Goal: Subscribe to service/newsletter

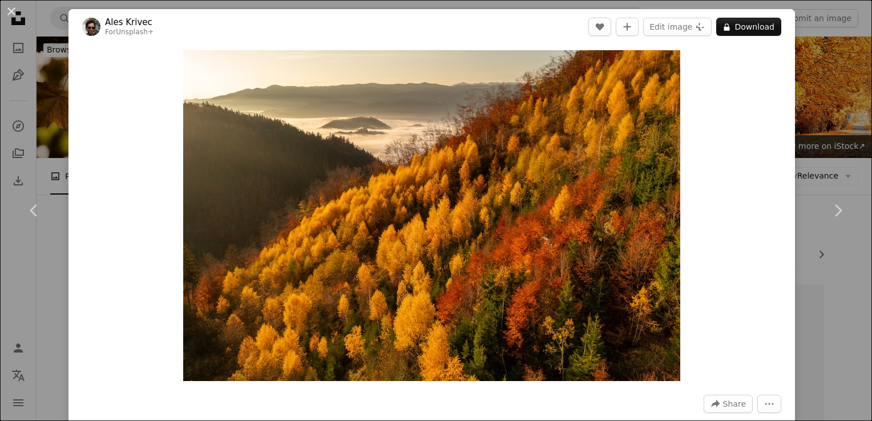
scroll to position [7724, 0]
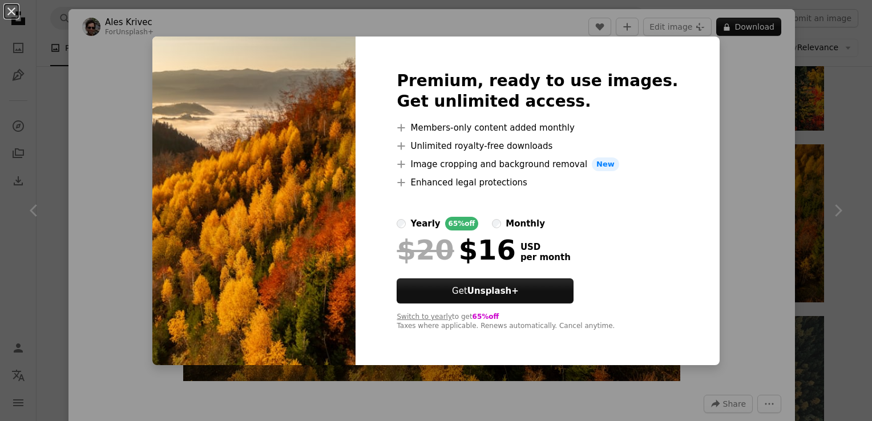
click at [427, 227] on label "yearly 65% off" at bounding box center [438, 224] width 82 height 14
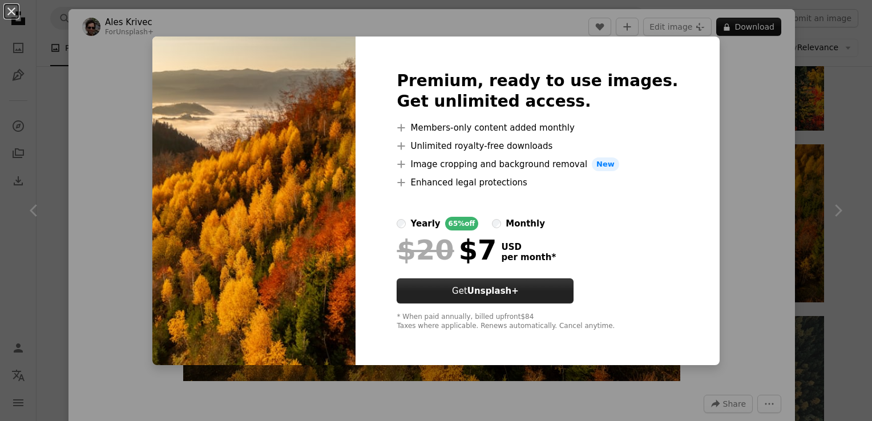
click at [517, 295] on strong "Unsplash+" at bounding box center [493, 291] width 51 height 10
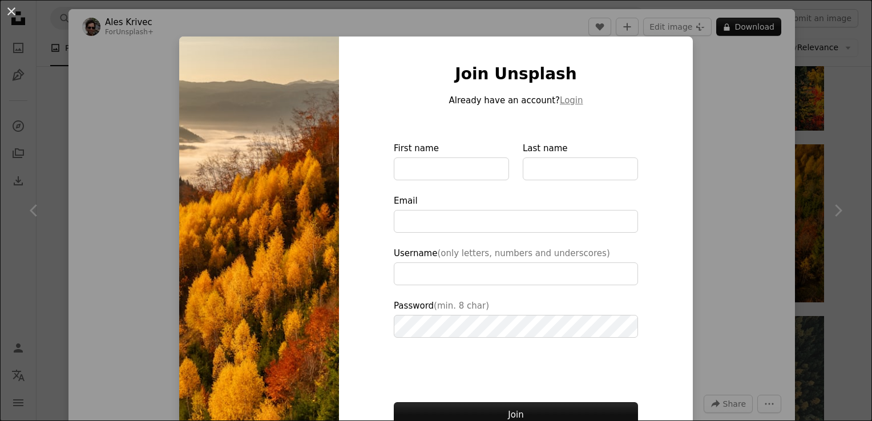
type input "**********"
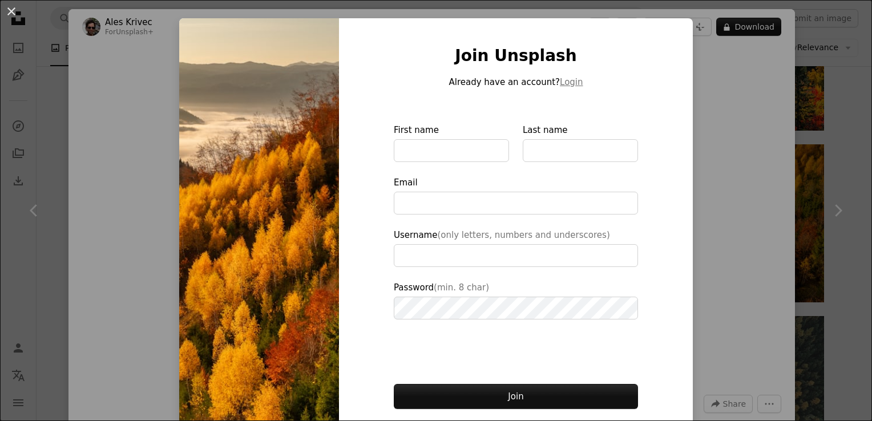
scroll to position [19, 0]
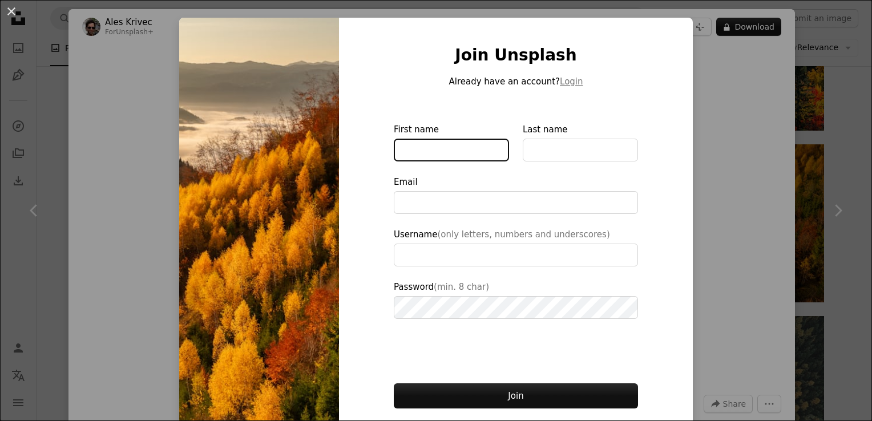
click at [443, 151] on input "First name" at bounding box center [451, 150] width 115 height 23
type input "*****"
type input "********"
type input "**********"
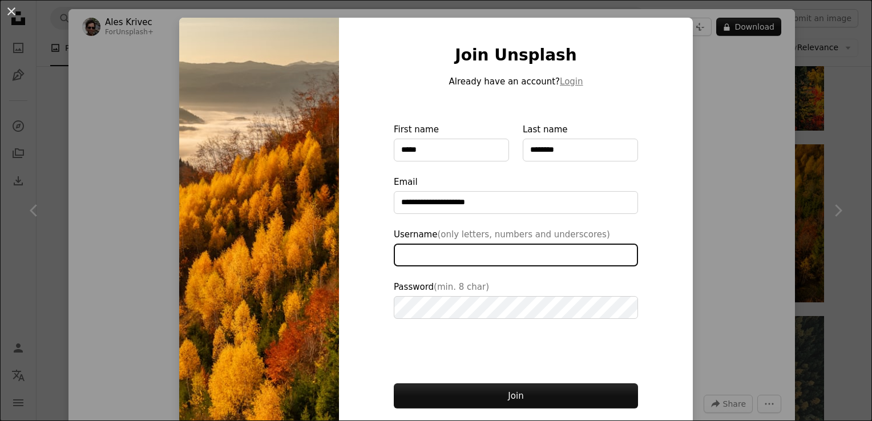
click at [534, 258] on input "Username (only letters, numbers and underscores)" at bounding box center [516, 255] width 244 height 23
type input "**********"
click at [394, 384] on button "Join" at bounding box center [516, 396] width 244 height 25
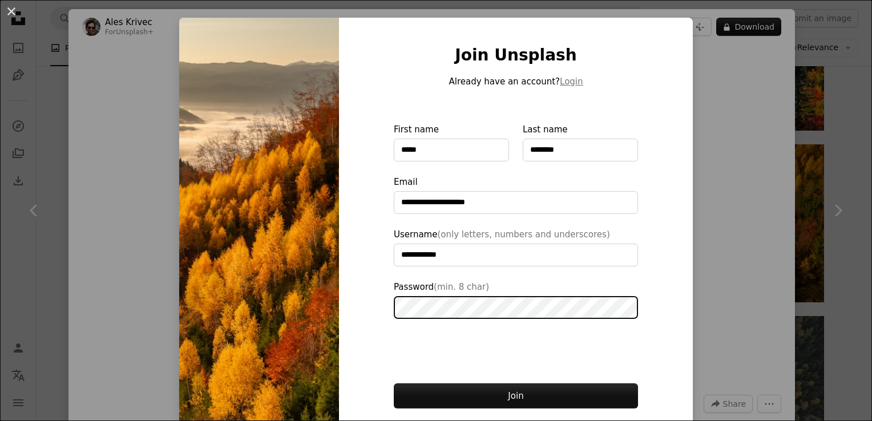
click at [394, 384] on button "Join" at bounding box center [516, 396] width 244 height 25
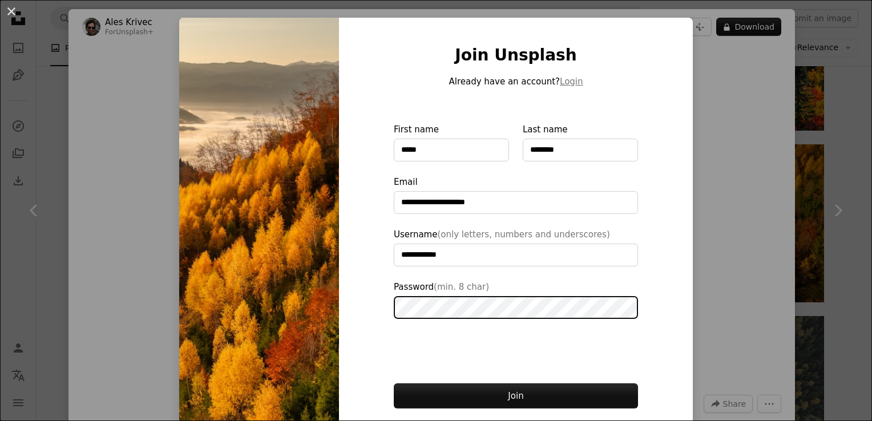
click at [394, 384] on button "Join" at bounding box center [516, 396] width 244 height 25
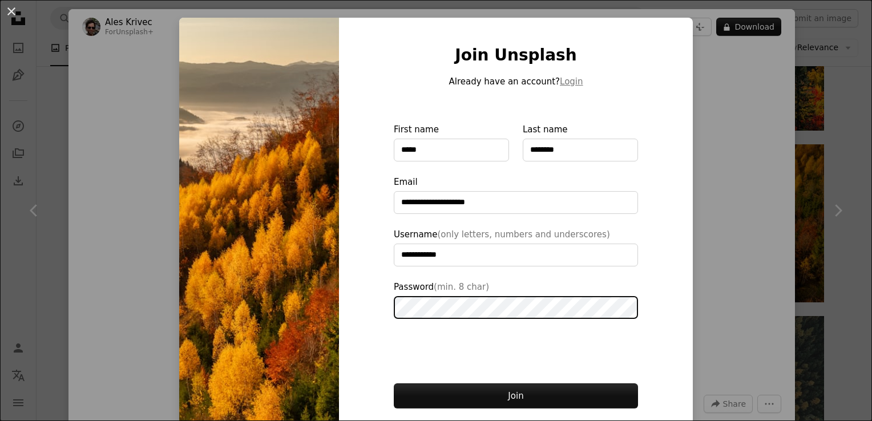
click at [394, 384] on button "Join" at bounding box center [516, 396] width 244 height 25
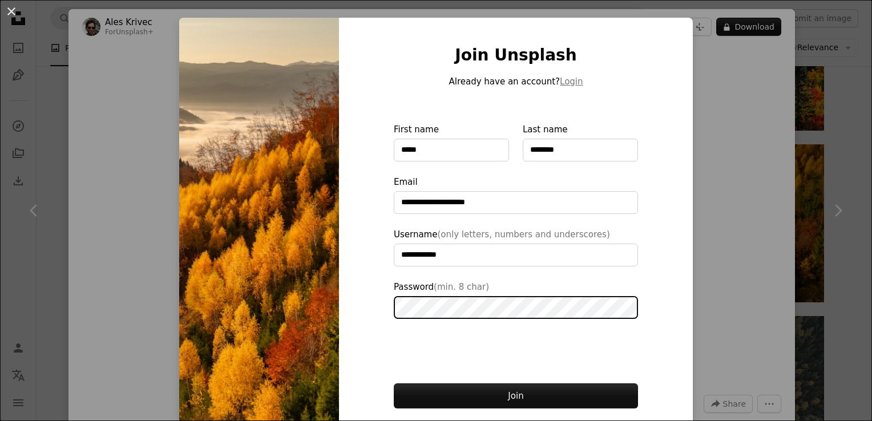
click at [394, 384] on button "Join" at bounding box center [516, 396] width 244 height 25
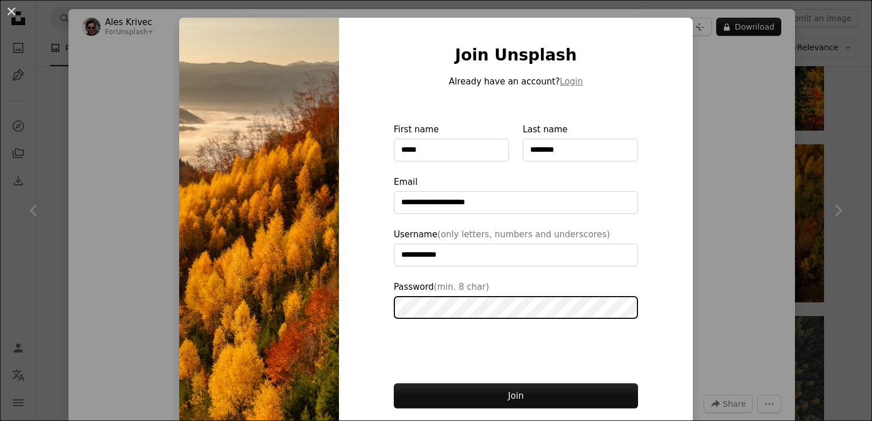
click at [394, 384] on button "Join" at bounding box center [516, 396] width 244 height 25
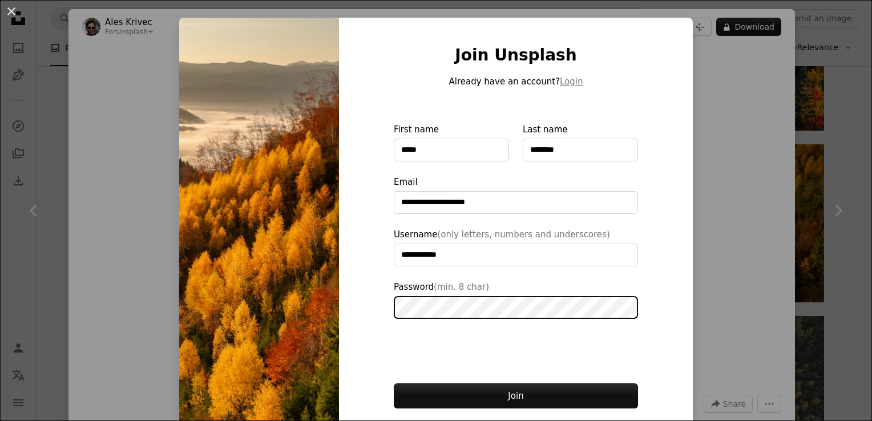
click at [394, 384] on button "Join" at bounding box center [516, 396] width 244 height 25
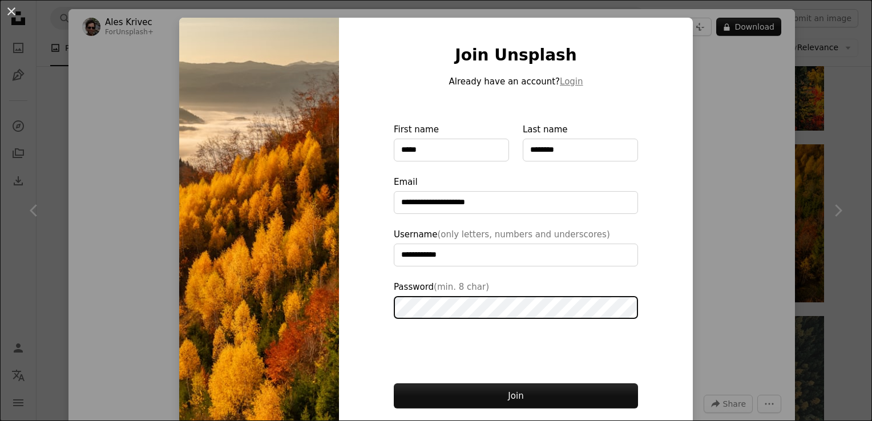
click at [394, 384] on button "Join" at bounding box center [516, 396] width 244 height 25
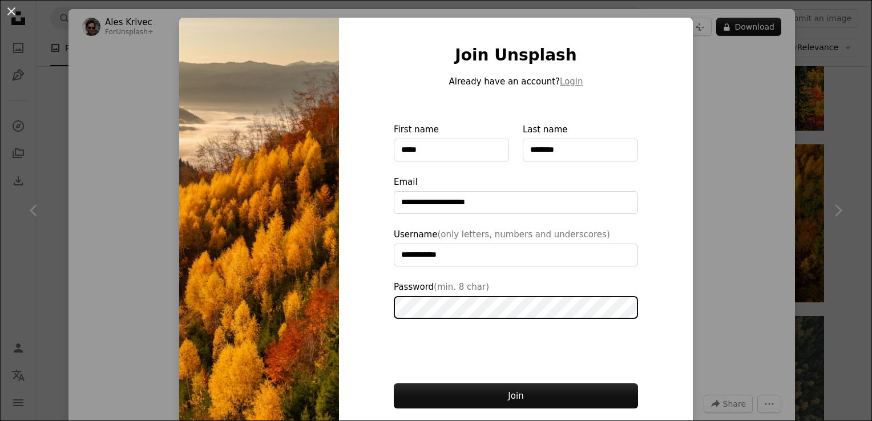
click at [394, 384] on button "Join" at bounding box center [516, 396] width 244 height 25
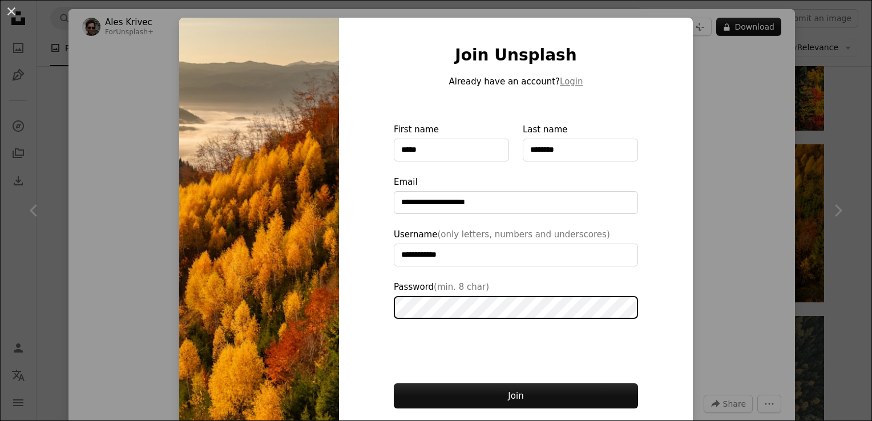
click at [394, 384] on button "Join" at bounding box center [516, 396] width 244 height 25
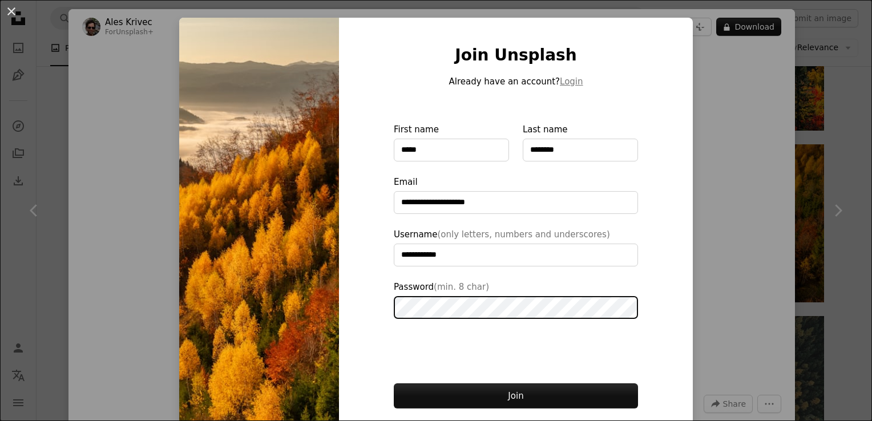
click at [394, 384] on button "Join" at bounding box center [516, 396] width 244 height 25
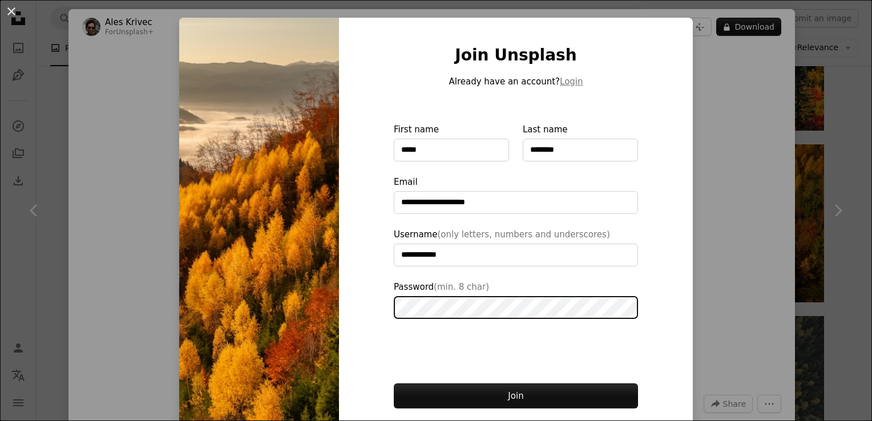
click at [394, 384] on button "Join" at bounding box center [516, 396] width 244 height 25
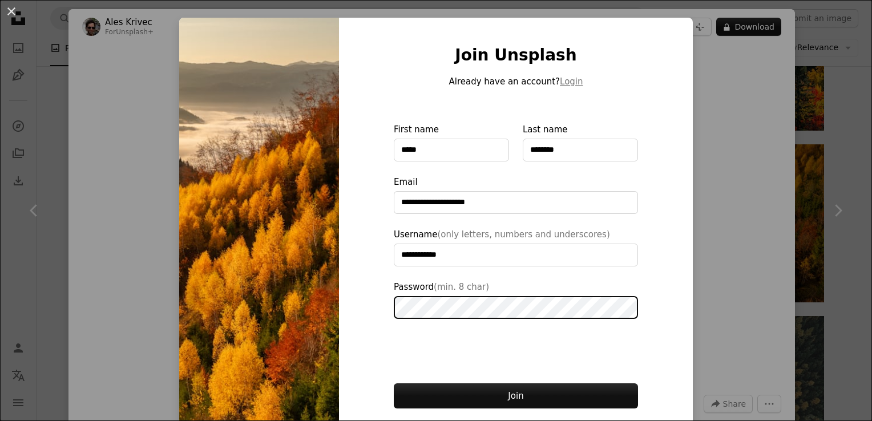
click at [394, 384] on button "Join" at bounding box center [516, 396] width 244 height 25
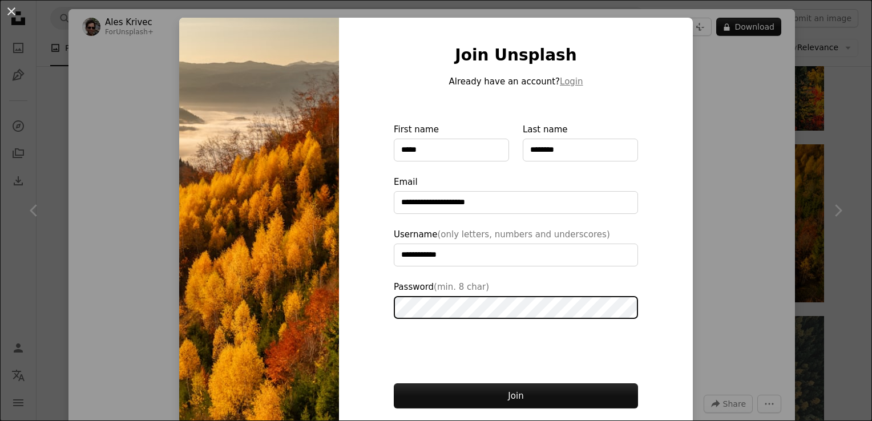
click at [394, 384] on button "Join" at bounding box center [516, 396] width 244 height 25
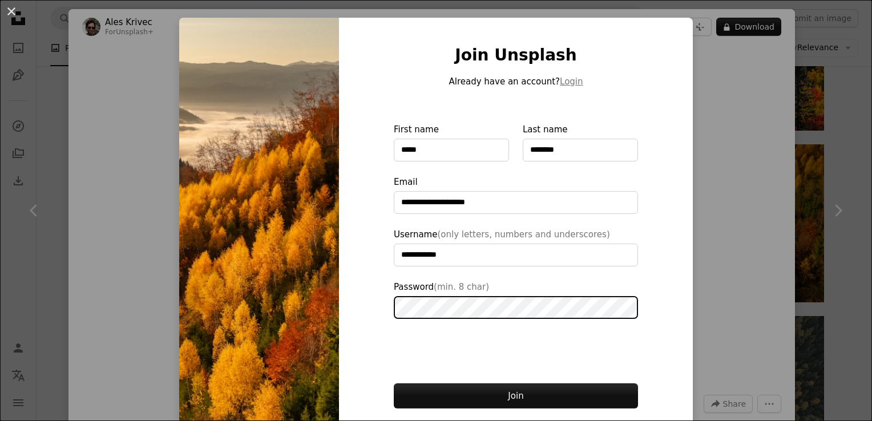
click at [394, 384] on button "Join" at bounding box center [516, 396] width 244 height 25
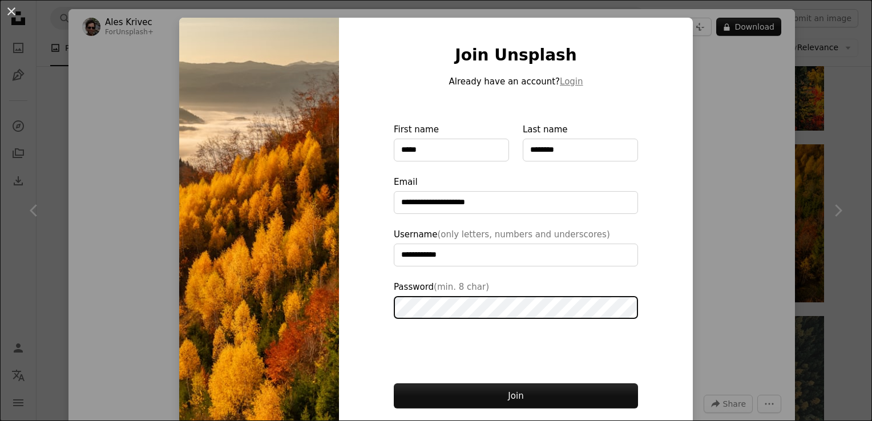
click at [394, 384] on button "Join" at bounding box center [516, 396] width 244 height 25
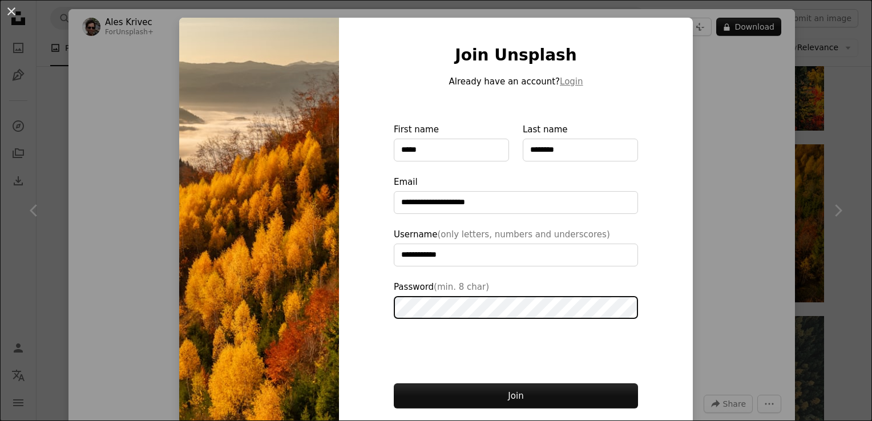
click at [394, 384] on button "Join" at bounding box center [516, 396] width 244 height 25
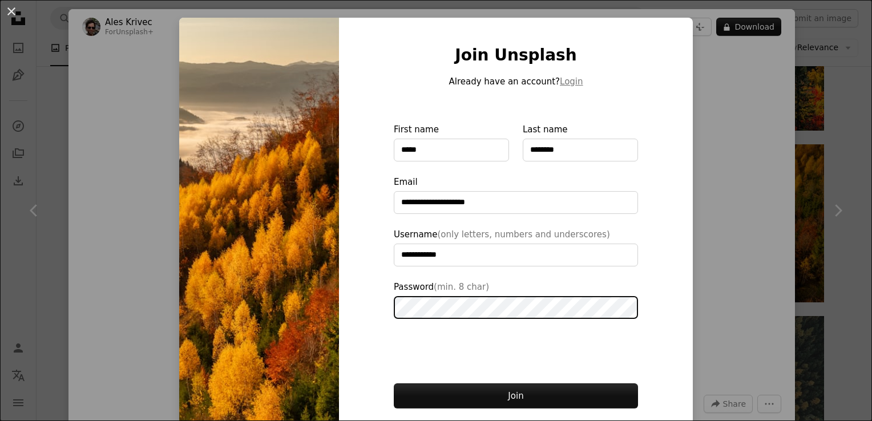
click at [394, 384] on button "Join" at bounding box center [516, 396] width 244 height 25
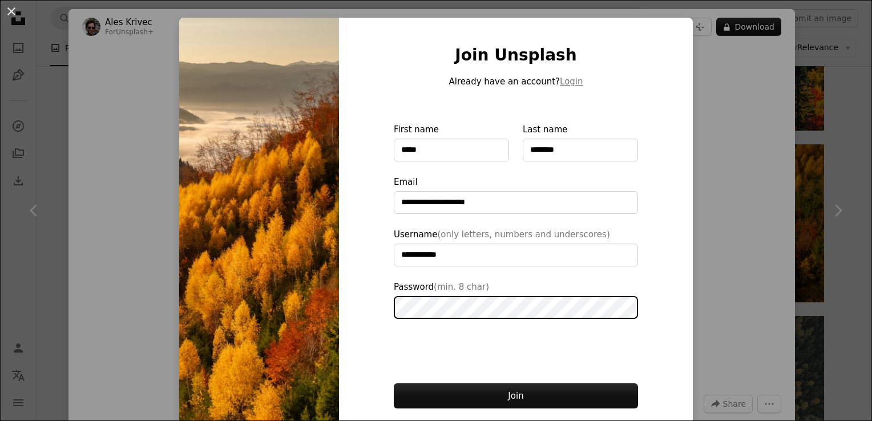
click at [394, 384] on button "Join" at bounding box center [516, 396] width 244 height 25
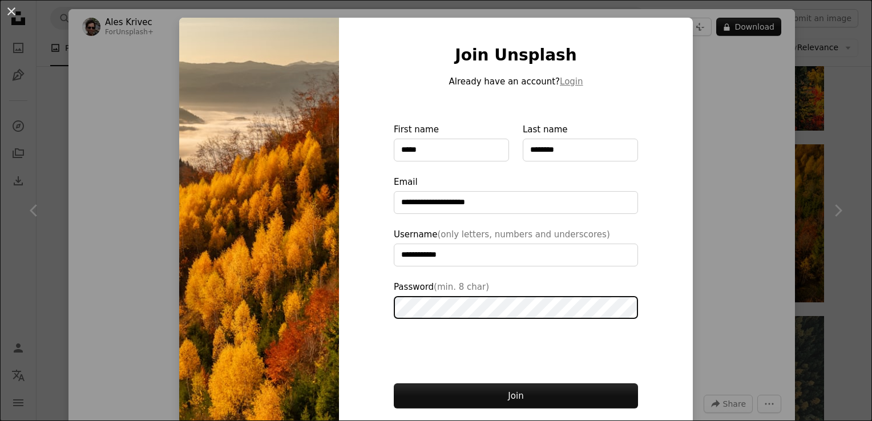
click at [394, 384] on button "Join" at bounding box center [516, 396] width 244 height 25
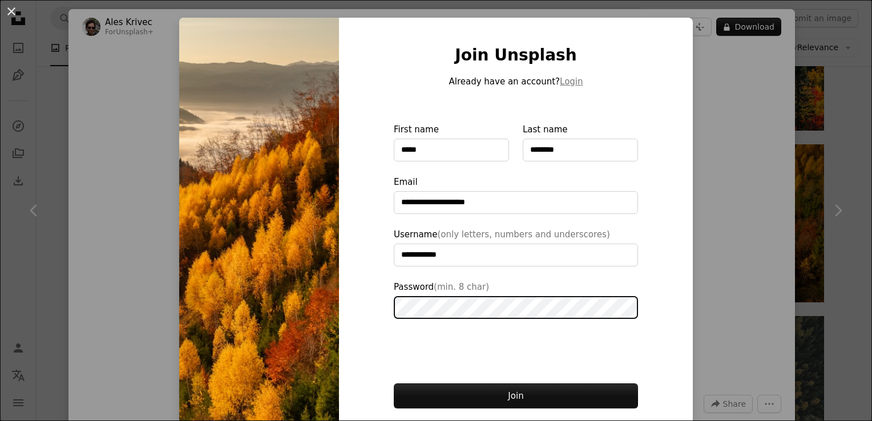
click at [394, 384] on button "Join" at bounding box center [516, 396] width 244 height 25
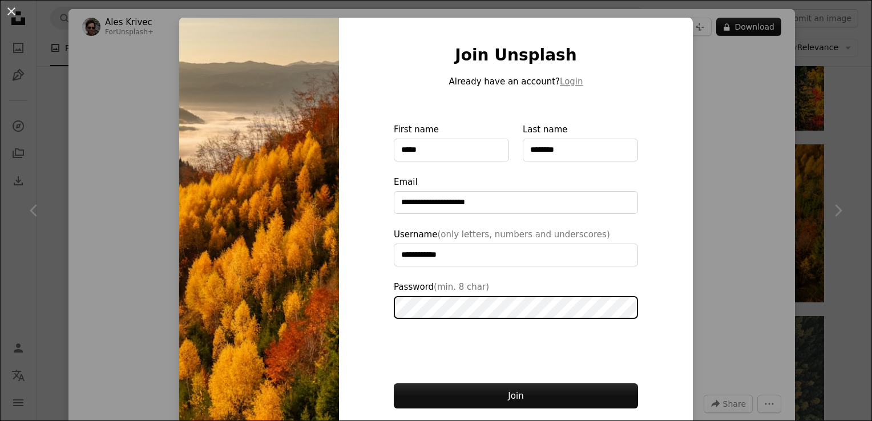
click at [394, 384] on button "Join" at bounding box center [516, 396] width 244 height 25
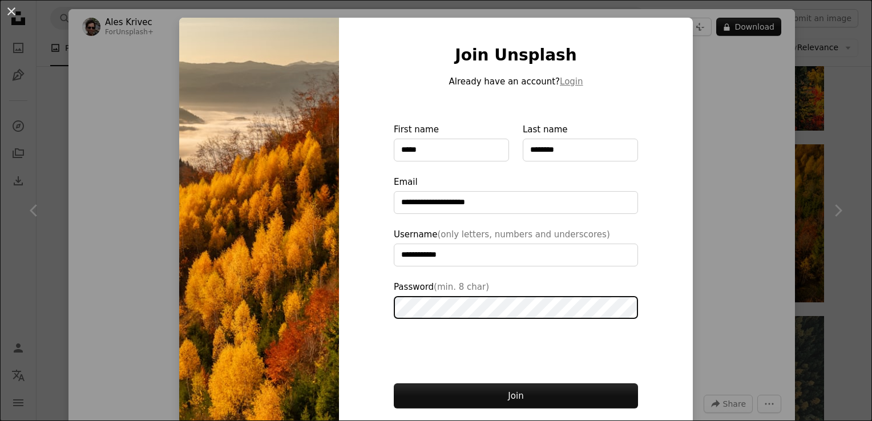
click at [394, 384] on button "Join" at bounding box center [516, 396] width 244 height 25
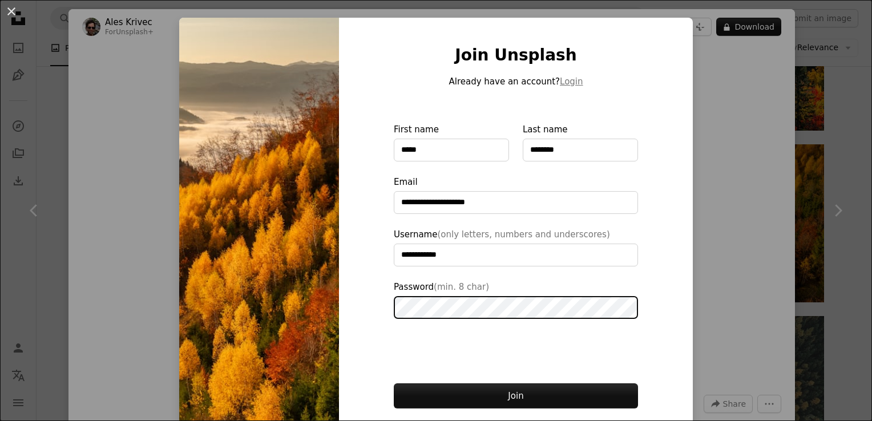
click at [394, 384] on button "Join" at bounding box center [516, 396] width 244 height 25
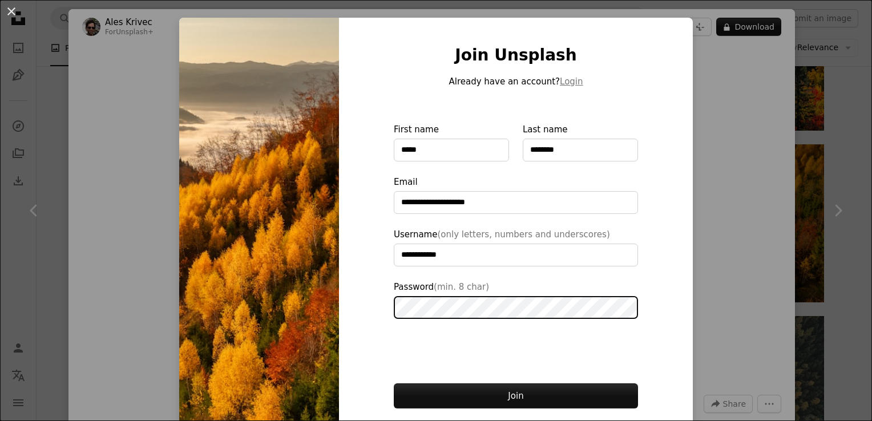
click at [394, 384] on button "Join" at bounding box center [516, 396] width 244 height 25
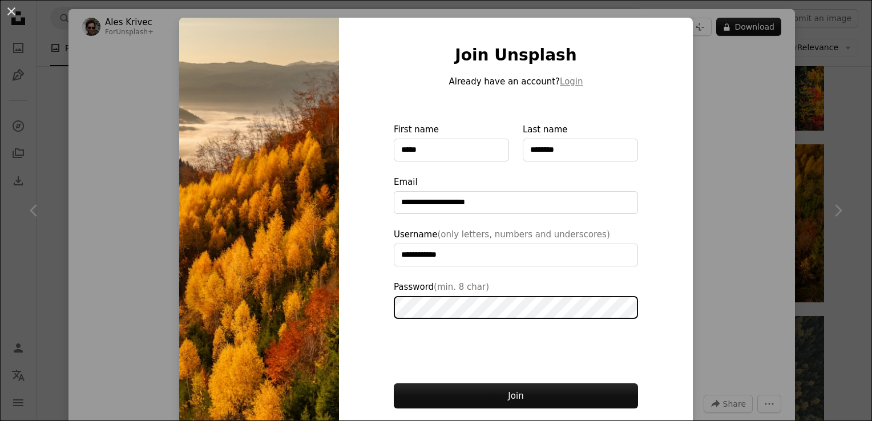
click at [394, 384] on button "Join" at bounding box center [516, 396] width 244 height 25
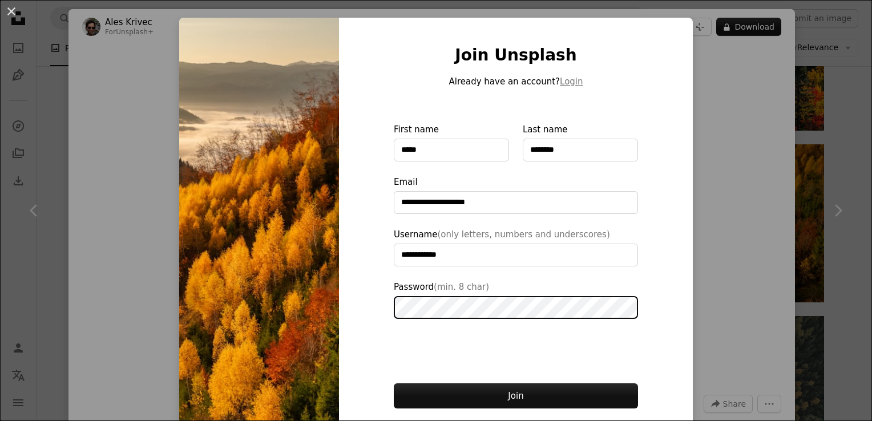
click at [394, 384] on button "Join" at bounding box center [516, 396] width 244 height 25
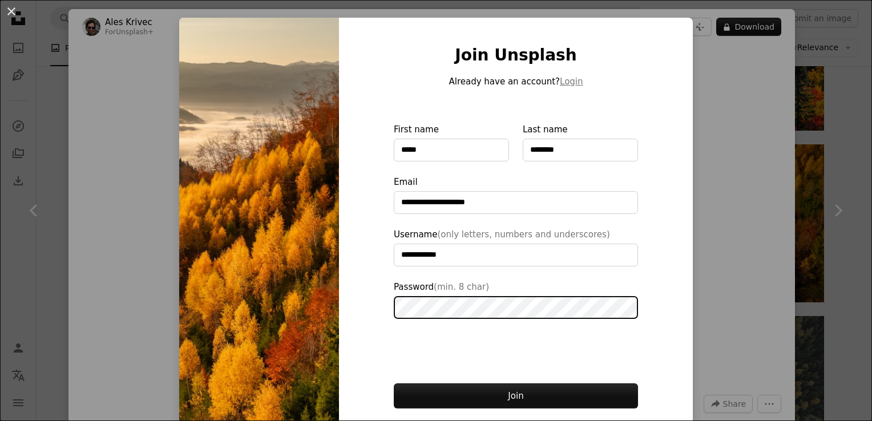
click at [394, 384] on button "Join" at bounding box center [516, 396] width 244 height 25
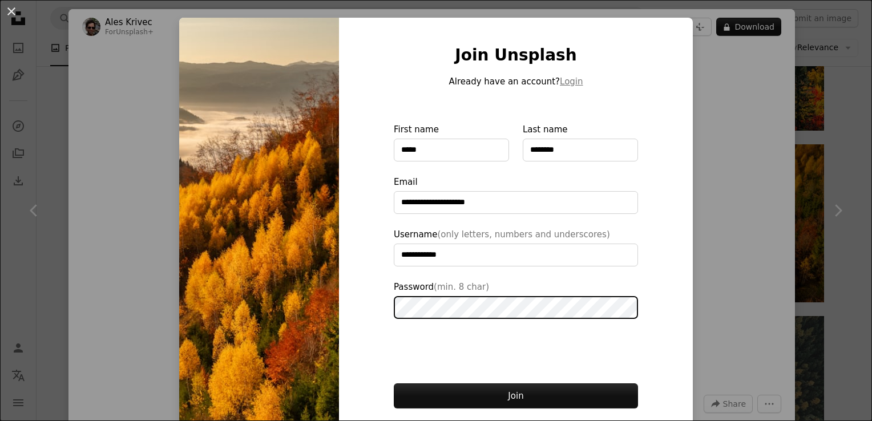
click at [394, 384] on button "Join" at bounding box center [516, 396] width 244 height 25
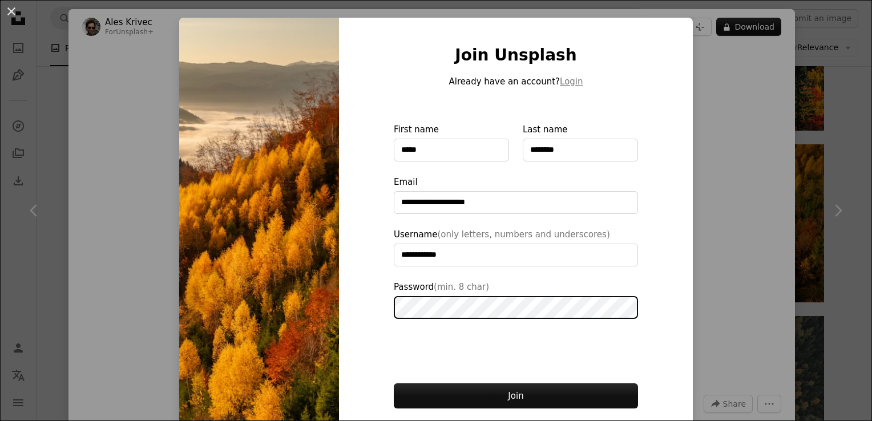
click at [394, 384] on button "Join" at bounding box center [516, 396] width 244 height 25
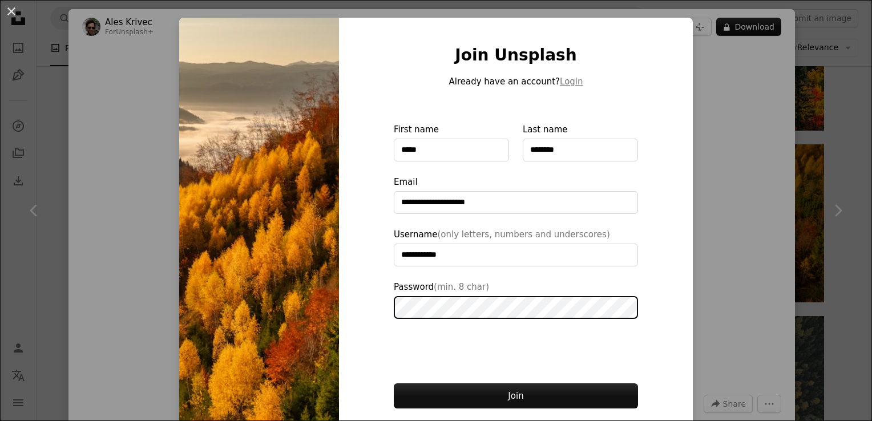
click at [394, 384] on button "Join" at bounding box center [516, 396] width 244 height 25
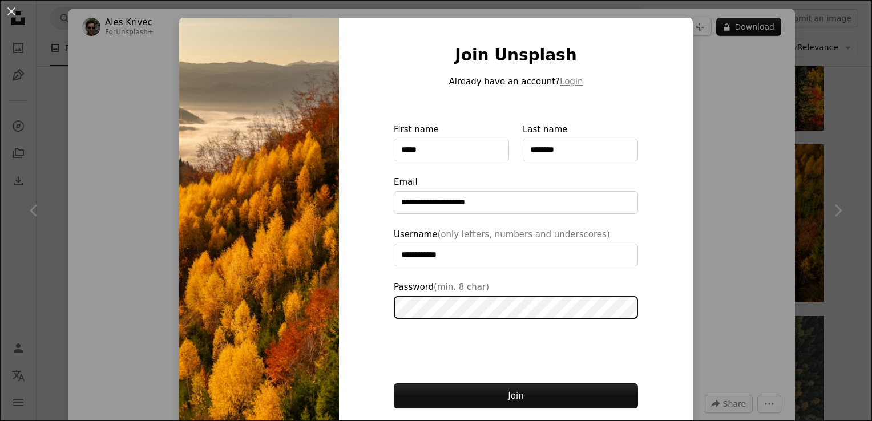
click at [394, 384] on button "Join" at bounding box center [516, 396] width 244 height 25
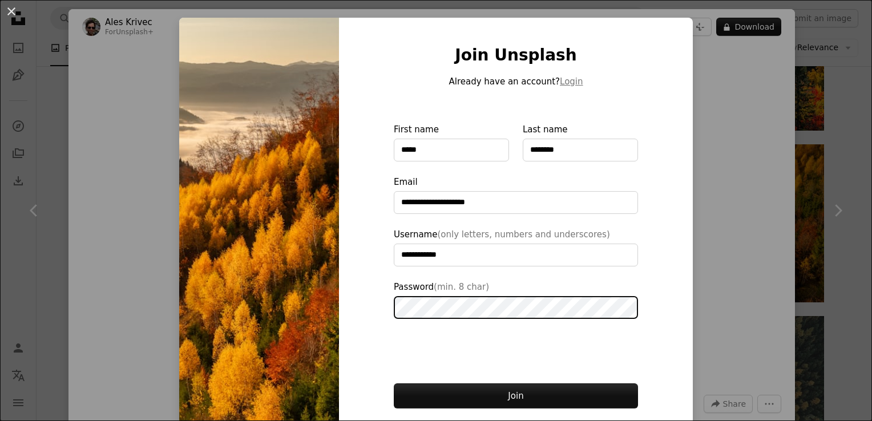
click at [394, 384] on button "Join" at bounding box center [516, 396] width 244 height 25
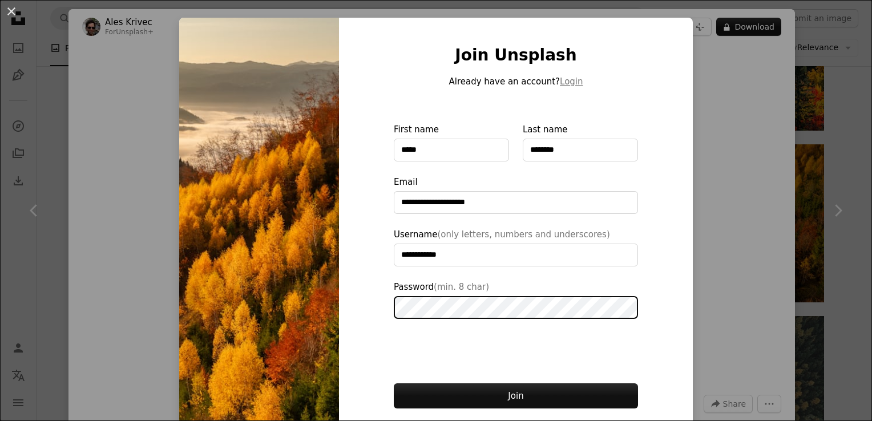
click at [394, 384] on button "Join" at bounding box center [516, 396] width 244 height 25
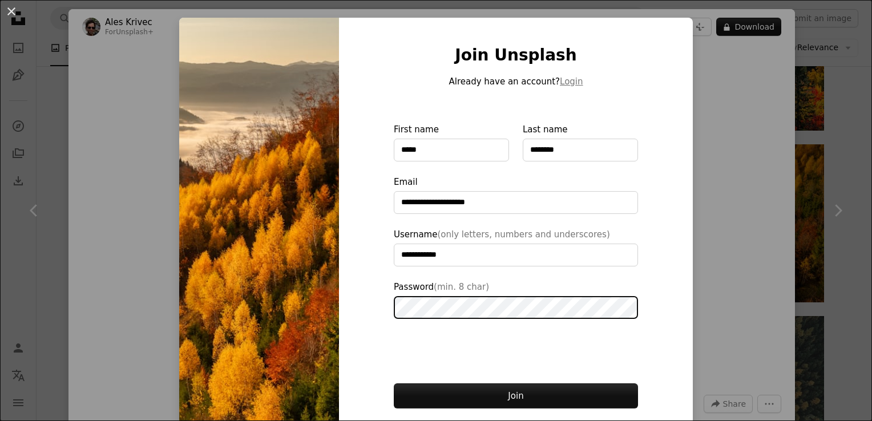
click at [394, 384] on button "Join" at bounding box center [516, 396] width 244 height 25
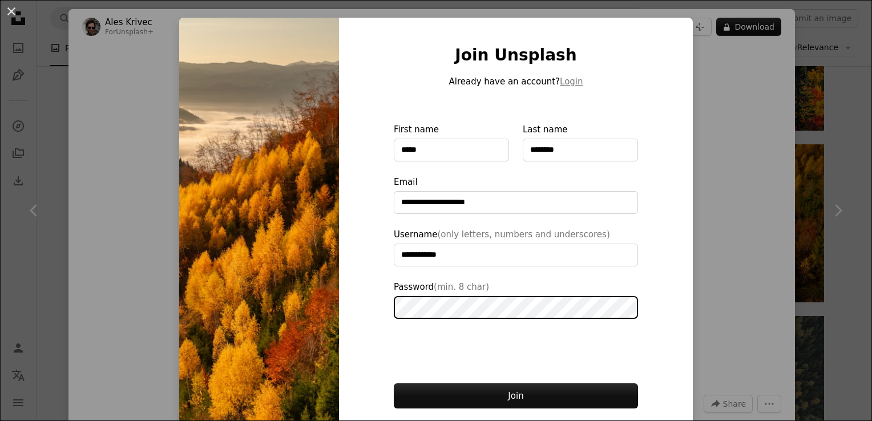
click at [394, 384] on button "Join" at bounding box center [516, 396] width 244 height 25
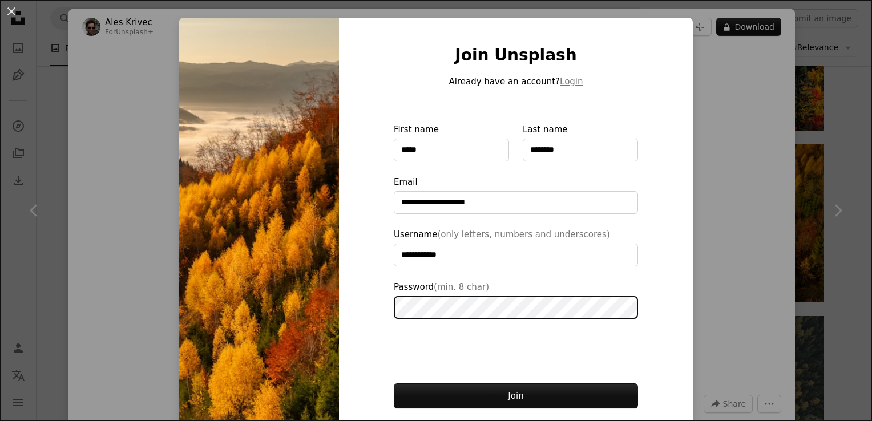
click at [394, 384] on button "Join" at bounding box center [516, 396] width 244 height 25
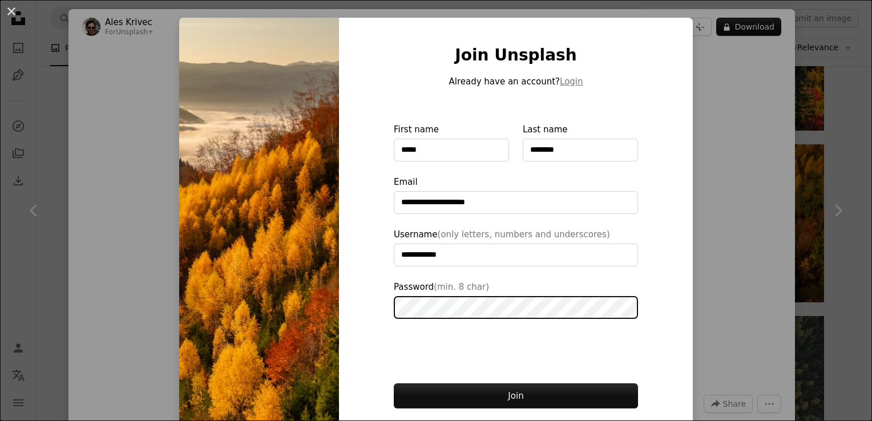
click at [394, 384] on button "Join" at bounding box center [516, 396] width 244 height 25
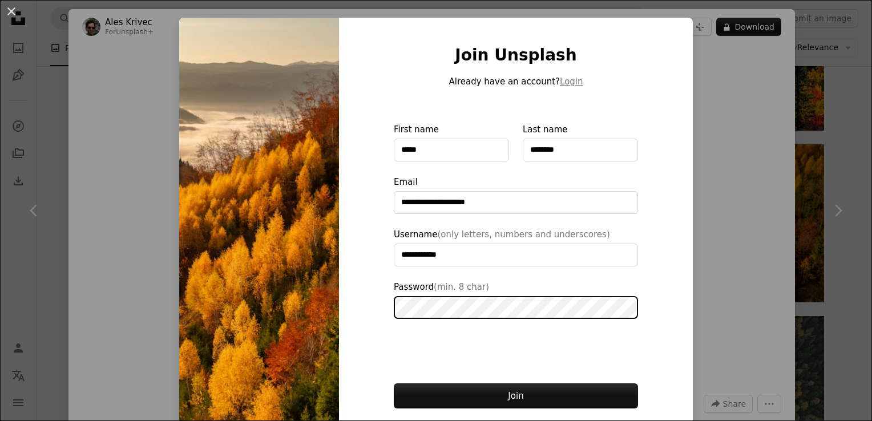
click at [394, 384] on button "Join" at bounding box center [516, 396] width 244 height 25
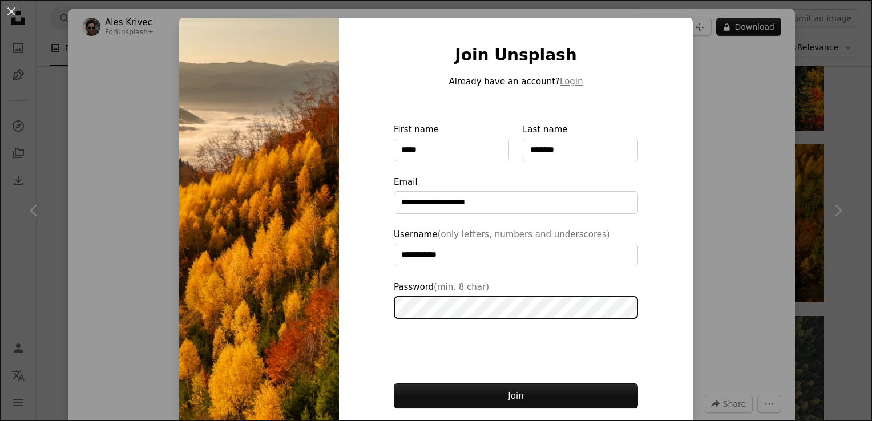
click at [394, 384] on button "Join" at bounding box center [516, 396] width 244 height 25
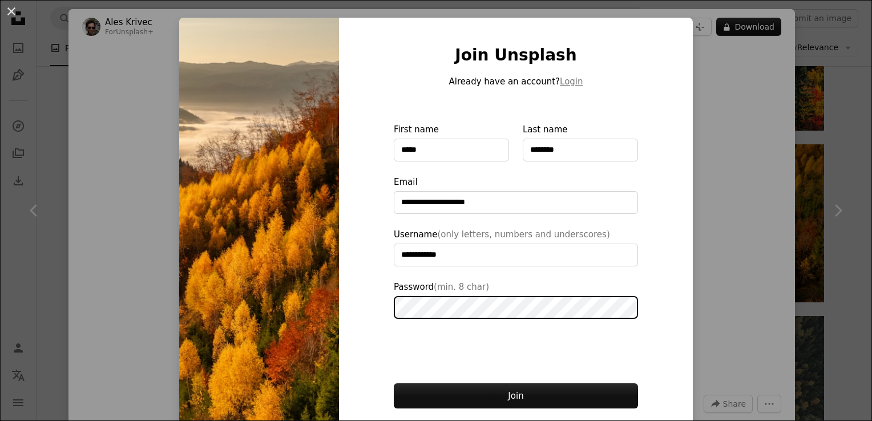
click at [394, 384] on button "Join" at bounding box center [516, 396] width 244 height 25
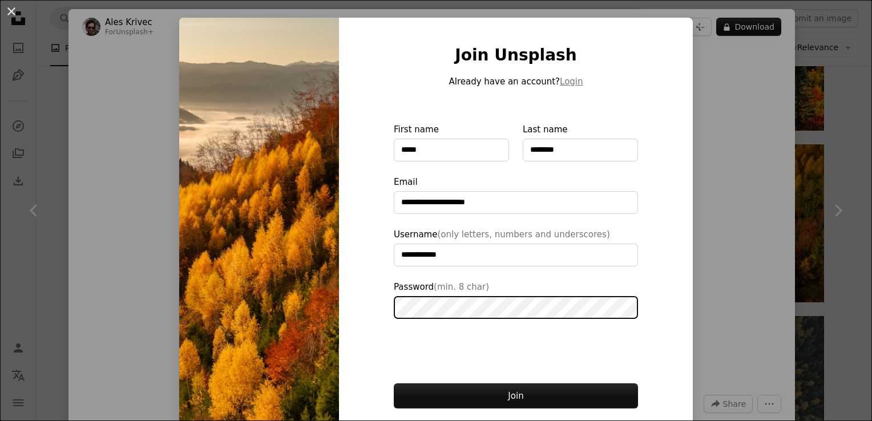
click at [394, 384] on button "Join" at bounding box center [516, 396] width 244 height 25
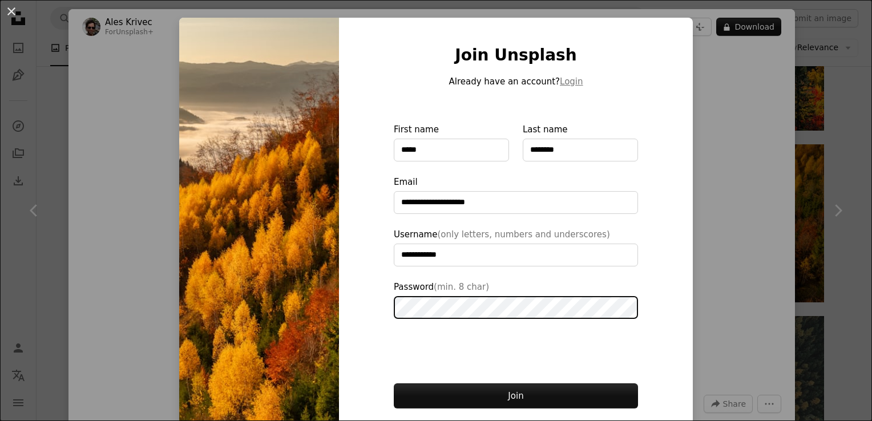
click at [394, 384] on button "Join" at bounding box center [516, 396] width 244 height 25
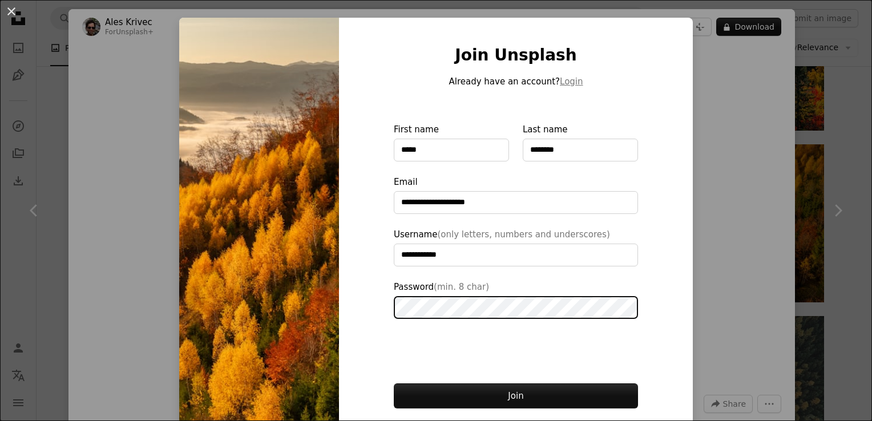
click at [394, 384] on button "Join" at bounding box center [516, 396] width 244 height 25
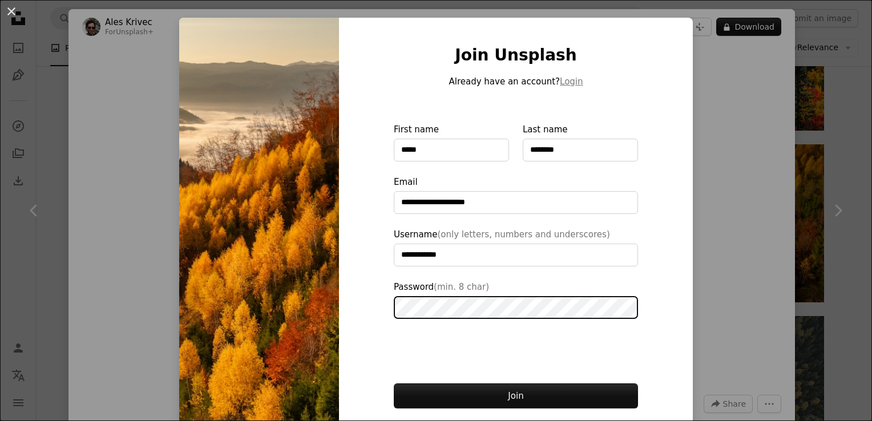
click at [394, 384] on button "Join" at bounding box center [516, 396] width 244 height 25
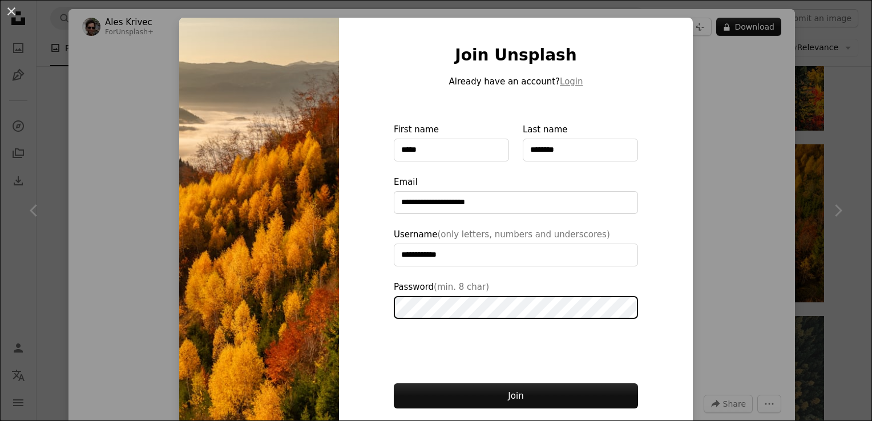
click at [394, 384] on button "Join" at bounding box center [516, 396] width 244 height 25
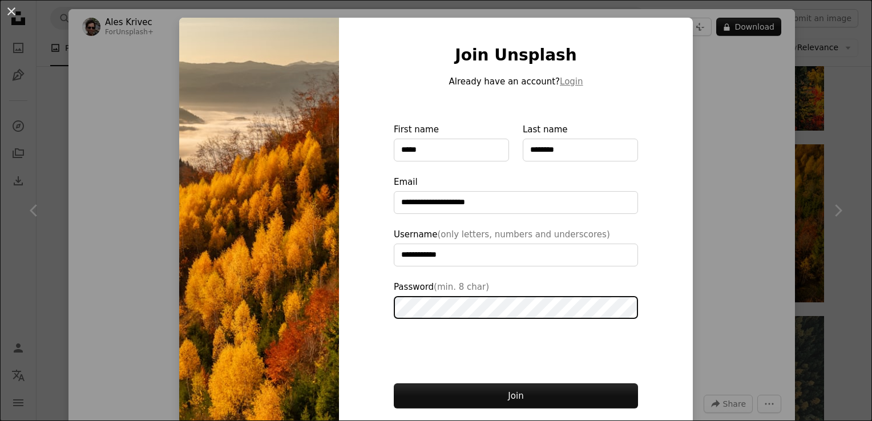
click at [394, 384] on button "Join" at bounding box center [516, 396] width 244 height 25
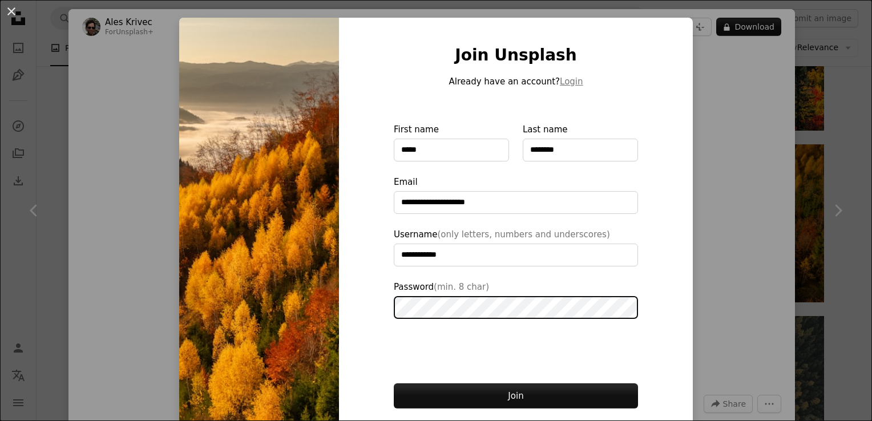
click at [394, 384] on button "Join" at bounding box center [516, 396] width 244 height 25
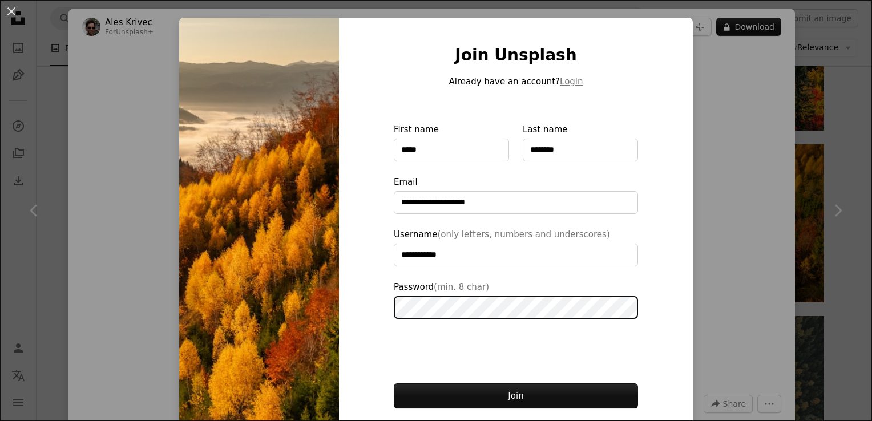
click at [394, 384] on button "Join" at bounding box center [516, 396] width 244 height 25
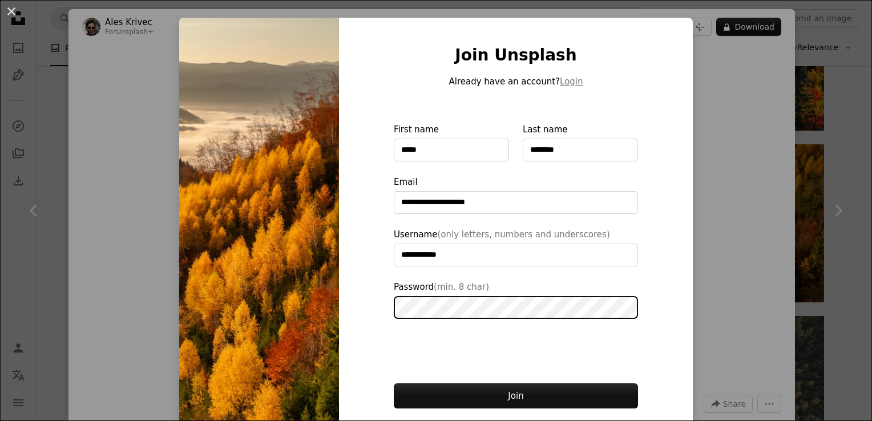
click at [394, 384] on button "Join" at bounding box center [516, 396] width 244 height 25
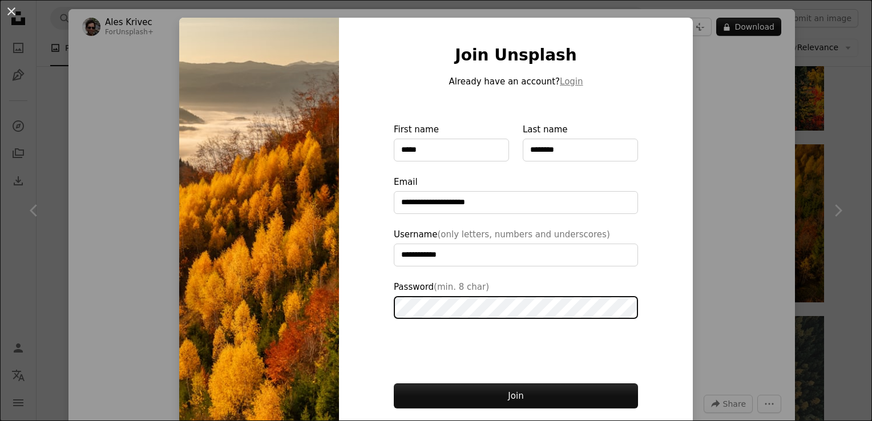
click at [394, 384] on button "Join" at bounding box center [516, 396] width 244 height 25
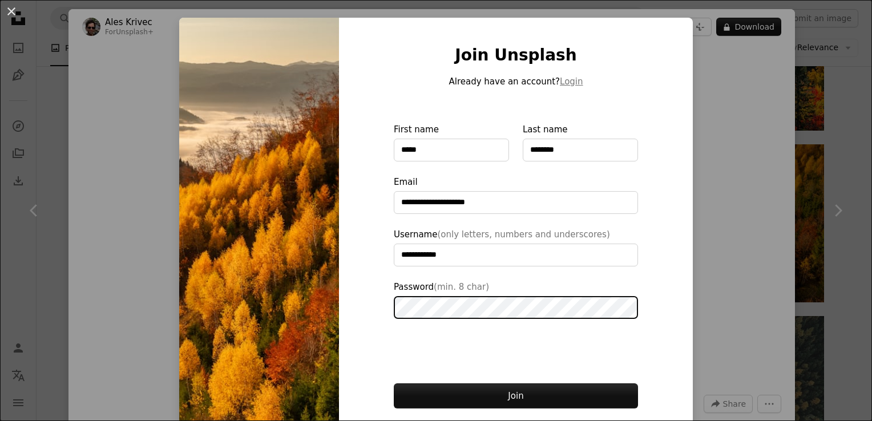
click at [394, 384] on button "Join" at bounding box center [516, 396] width 244 height 25
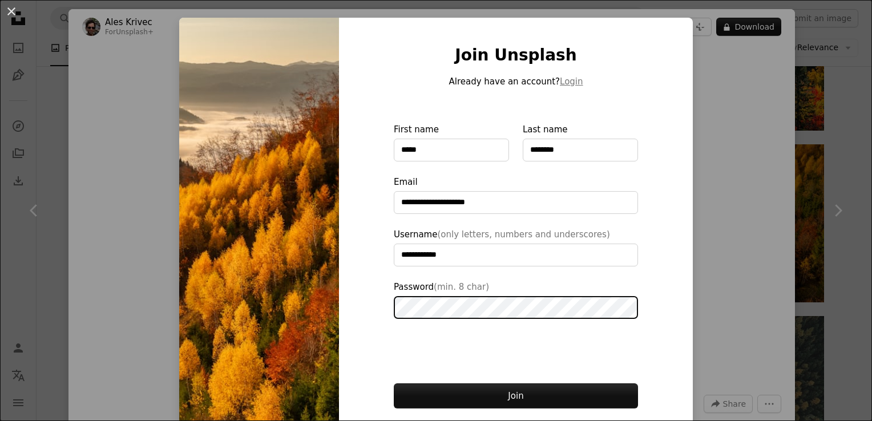
click at [394, 384] on button "Join" at bounding box center [516, 396] width 244 height 25
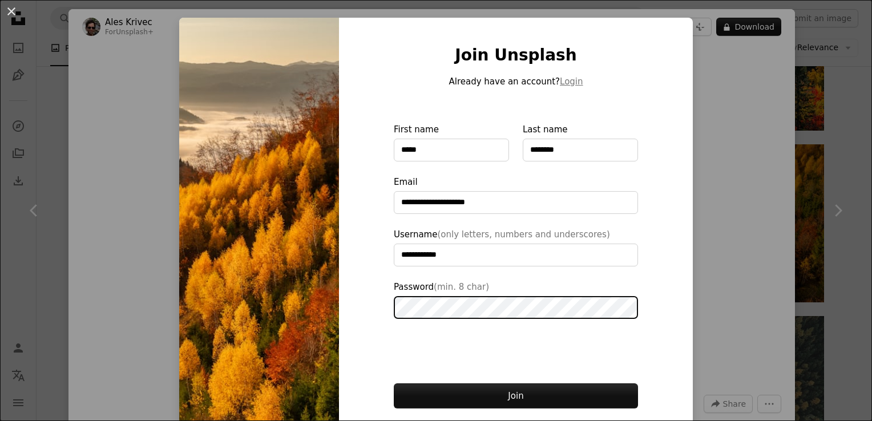
click at [394, 384] on button "Join" at bounding box center [516, 396] width 244 height 25
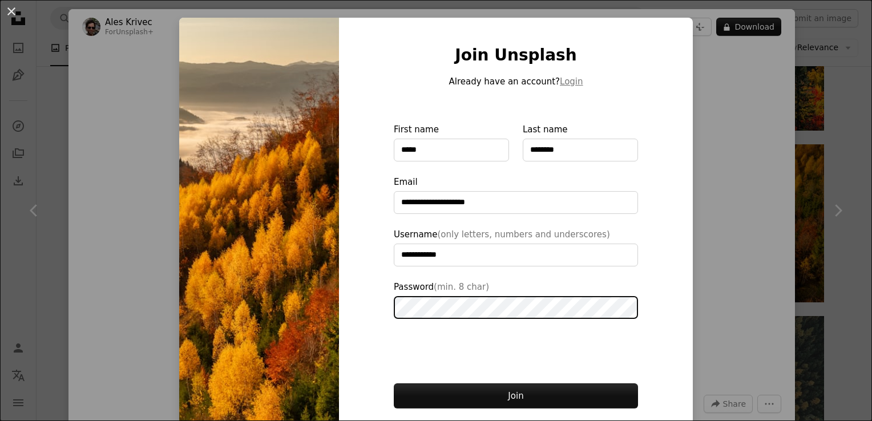
click at [394, 384] on button "Join" at bounding box center [516, 396] width 244 height 25
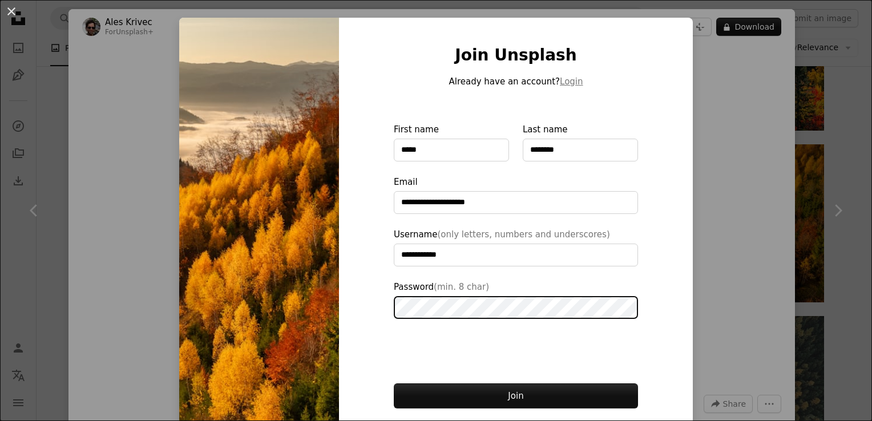
click at [394, 384] on button "Join" at bounding box center [516, 396] width 244 height 25
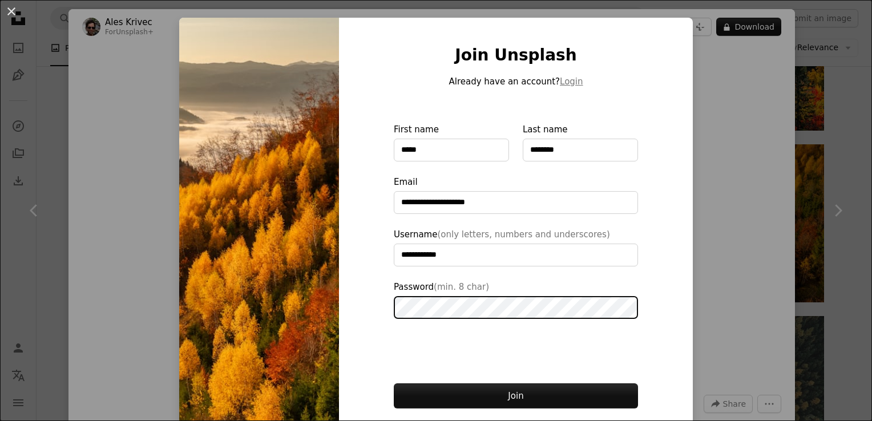
click at [394, 384] on button "Join" at bounding box center [516, 396] width 244 height 25
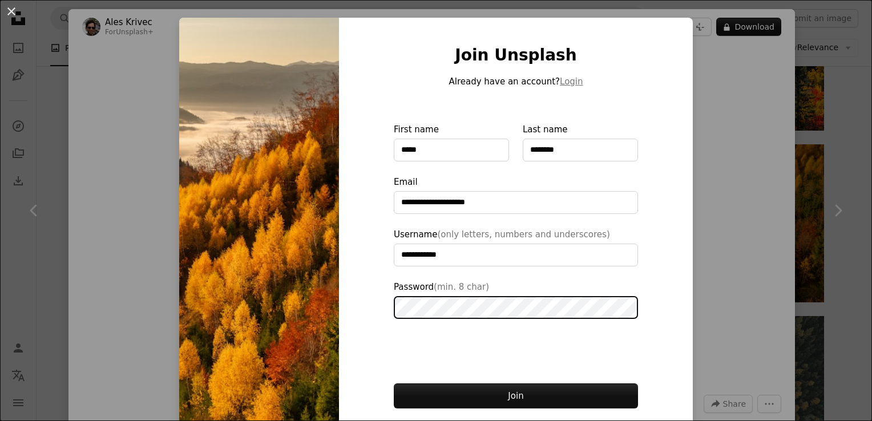
click at [394, 384] on button "Join" at bounding box center [516, 396] width 244 height 25
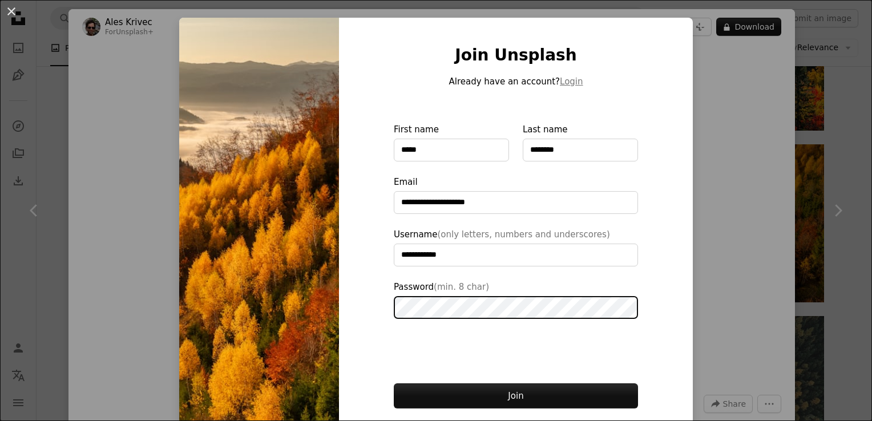
click at [394, 384] on button "Join" at bounding box center [516, 396] width 244 height 25
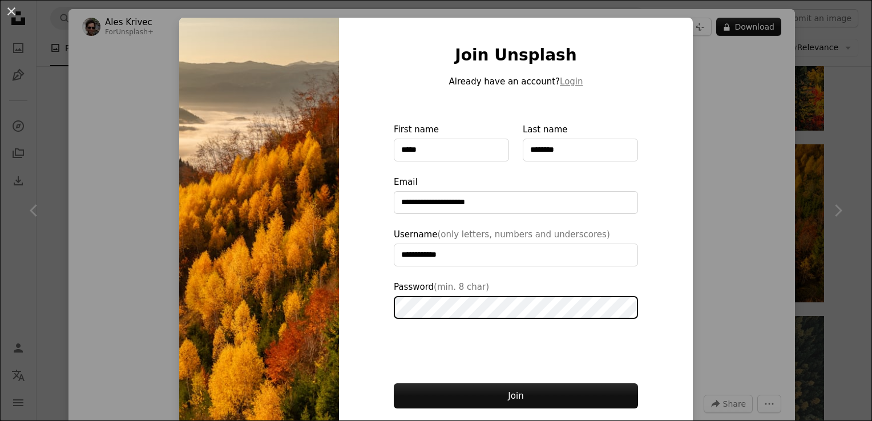
click at [394, 384] on button "Join" at bounding box center [516, 396] width 244 height 25
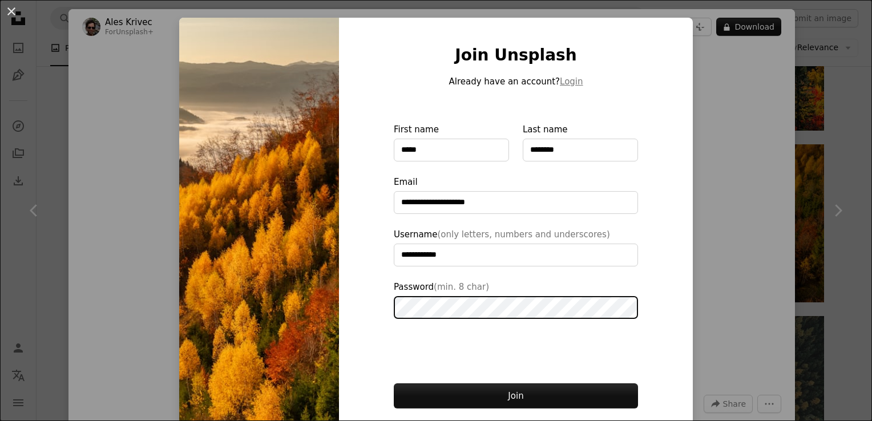
click at [394, 384] on button "Join" at bounding box center [516, 396] width 244 height 25
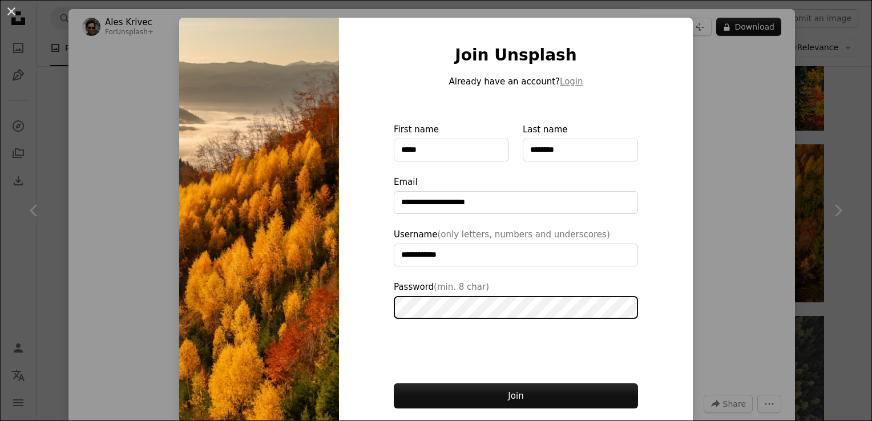
click at [394, 384] on button "Join" at bounding box center [516, 396] width 244 height 25
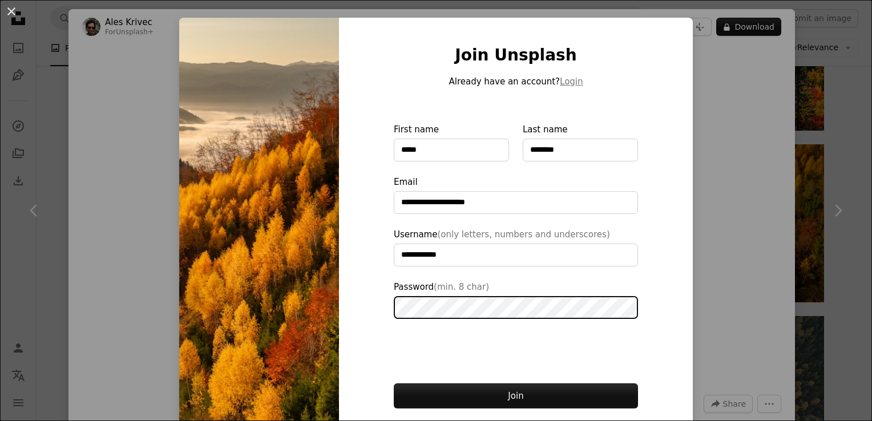
click at [394, 384] on button "Join" at bounding box center [516, 396] width 244 height 25
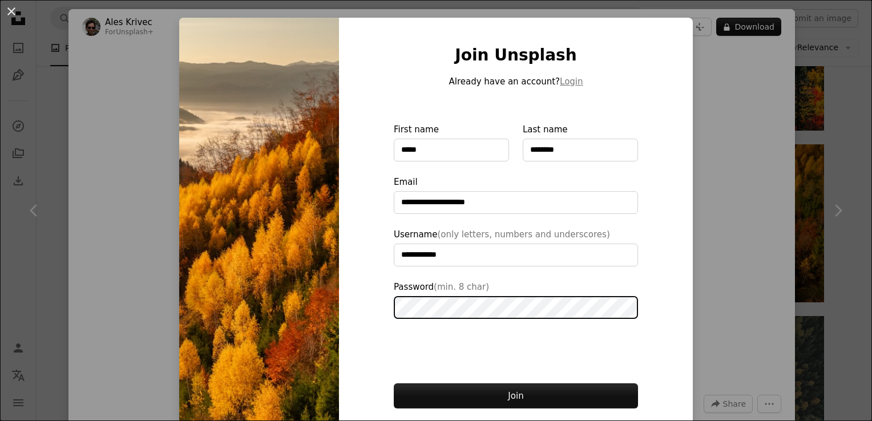
click at [394, 384] on button "Join" at bounding box center [516, 396] width 244 height 25
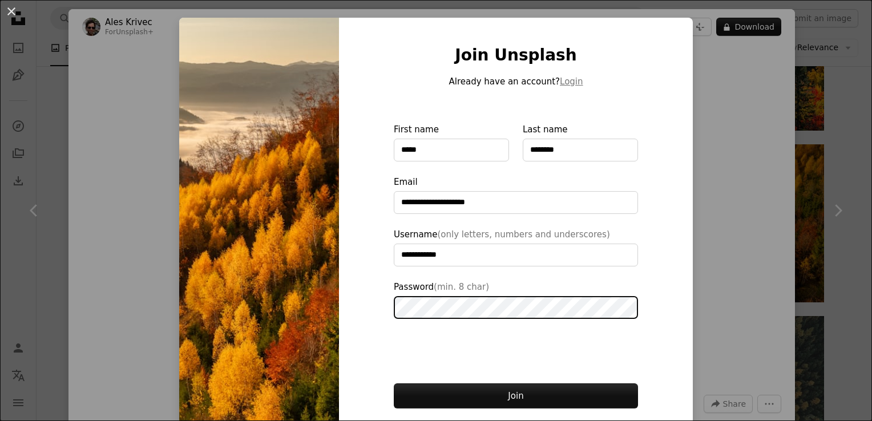
click at [394, 384] on button "Join" at bounding box center [516, 396] width 244 height 25
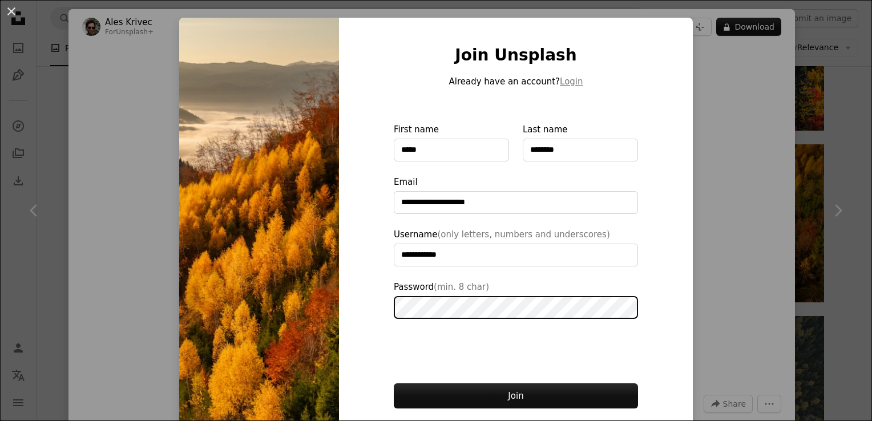
click at [394, 384] on button "Join" at bounding box center [516, 396] width 244 height 25
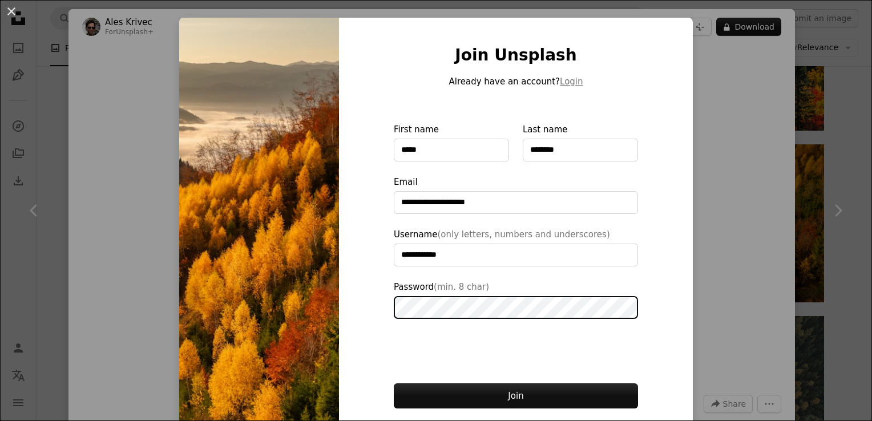
click at [394, 384] on button "Join" at bounding box center [516, 396] width 244 height 25
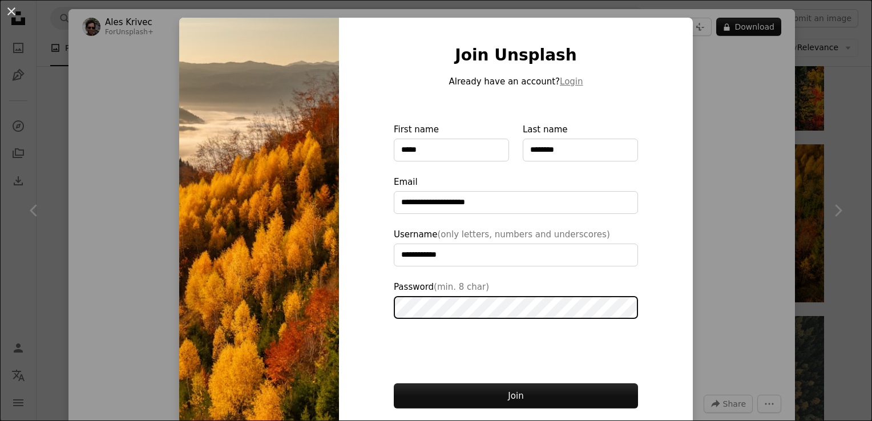
click at [394, 384] on button "Join" at bounding box center [516, 396] width 244 height 25
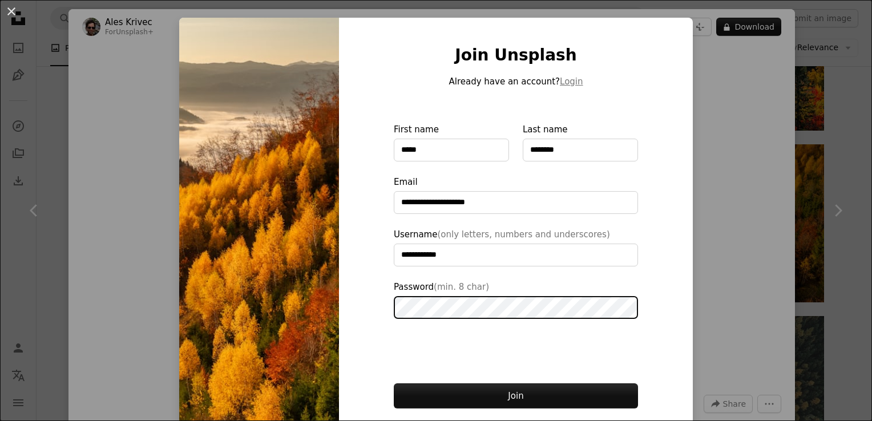
click at [394, 384] on button "Join" at bounding box center [516, 396] width 244 height 25
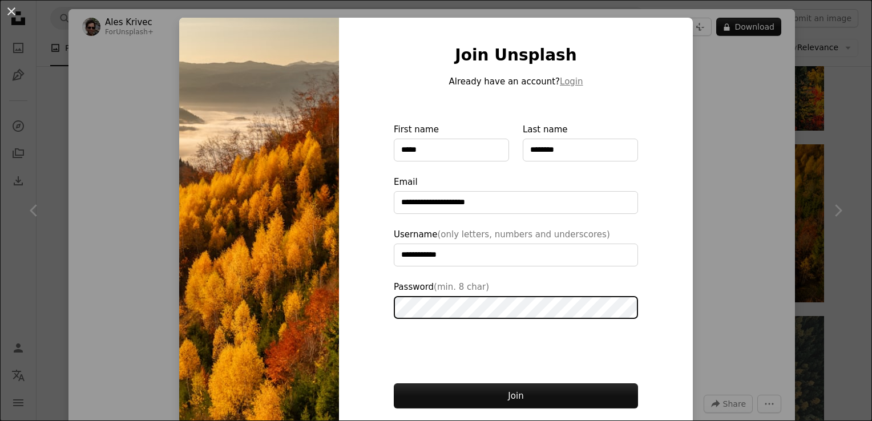
click at [394, 384] on button "Join" at bounding box center [516, 396] width 244 height 25
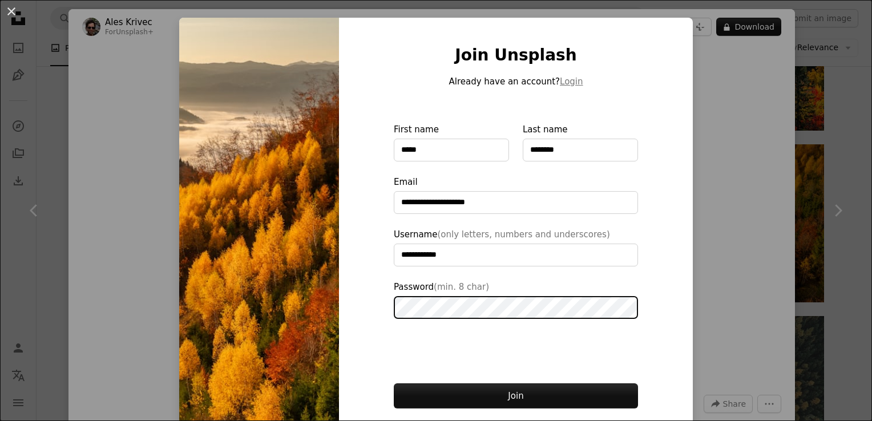
click at [394, 384] on button "Join" at bounding box center [516, 396] width 244 height 25
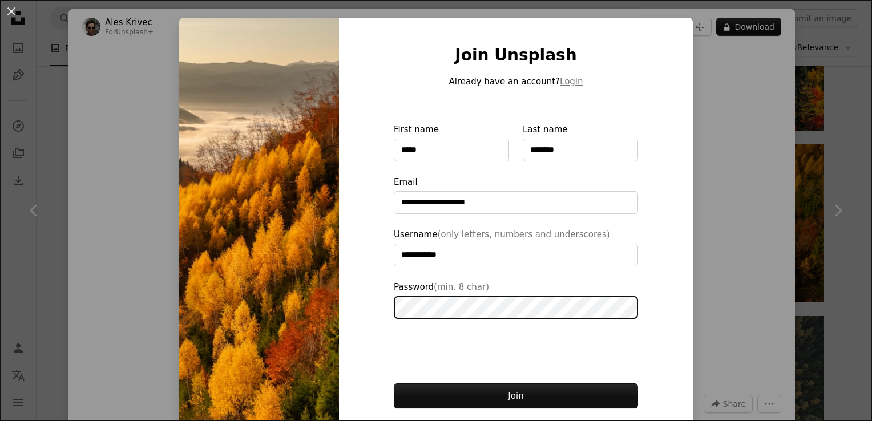
click at [394, 384] on button "Join" at bounding box center [516, 396] width 244 height 25
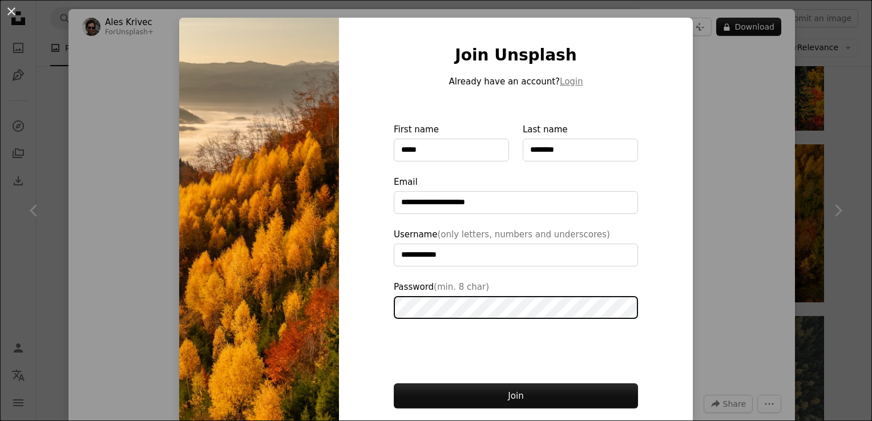
click at [394, 384] on button "Join" at bounding box center [516, 396] width 244 height 25
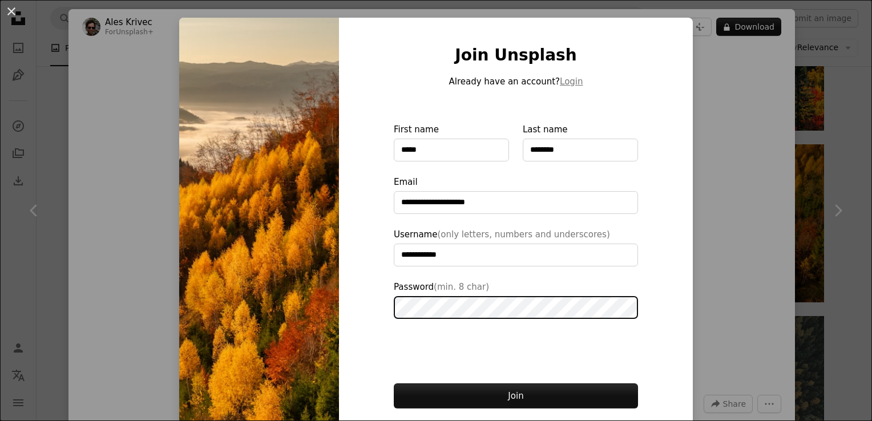
click at [394, 384] on button "Join" at bounding box center [516, 396] width 244 height 25
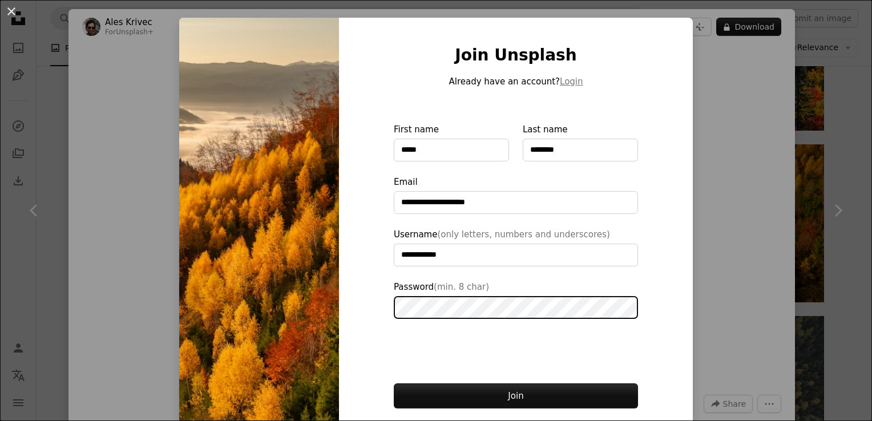
click at [394, 384] on button "Join" at bounding box center [516, 396] width 244 height 25
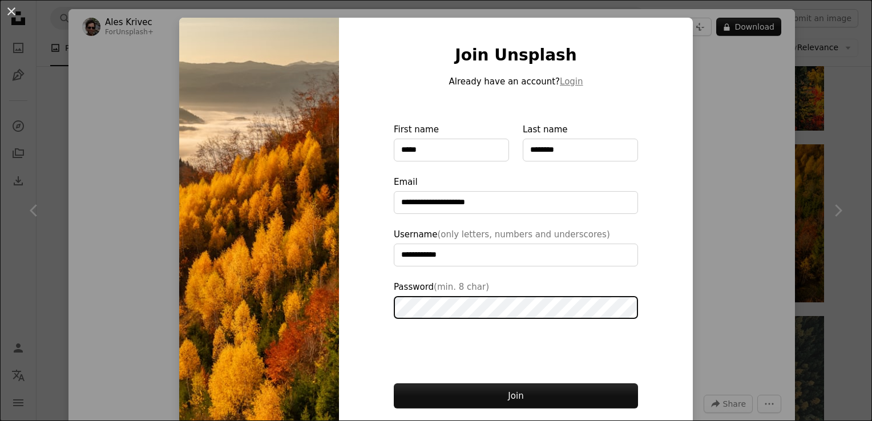
click at [394, 384] on button "Join" at bounding box center [516, 396] width 244 height 25
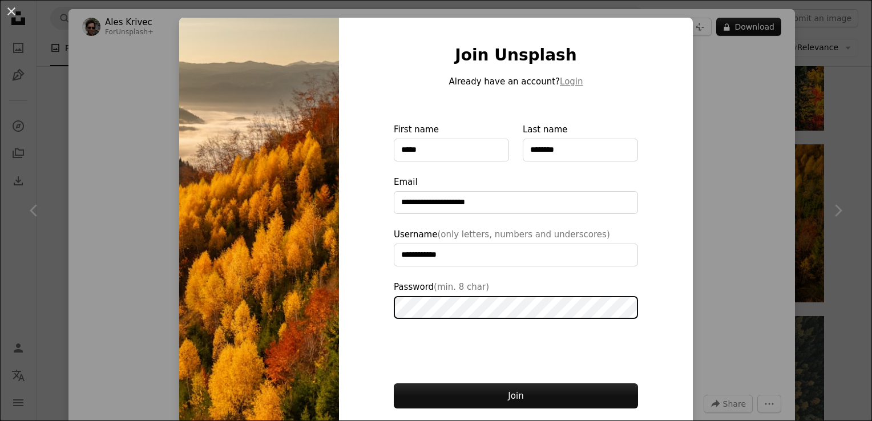
click at [394, 384] on button "Join" at bounding box center [516, 396] width 244 height 25
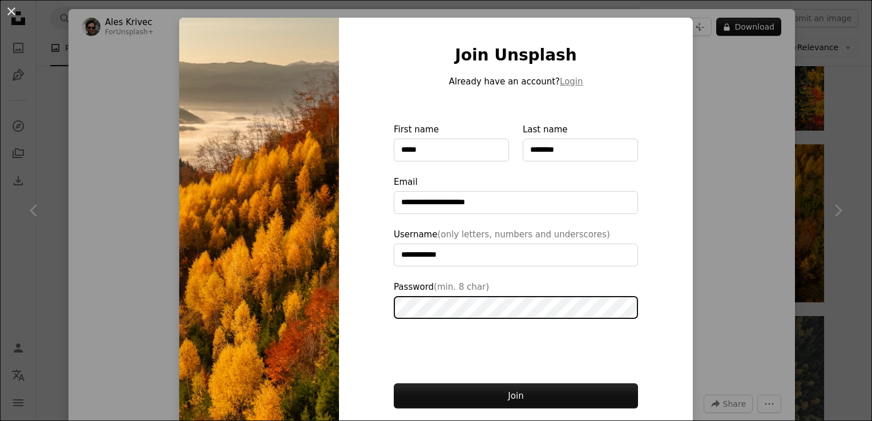
click at [394, 384] on button "Join" at bounding box center [516, 396] width 244 height 25
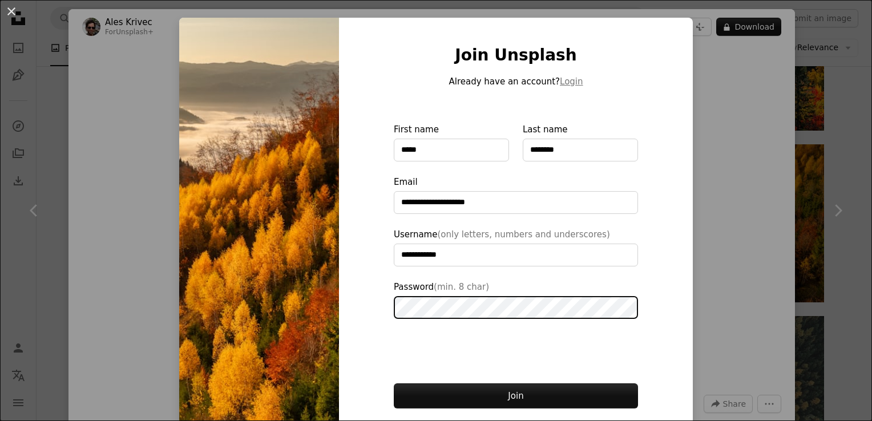
click at [394, 384] on button "Join" at bounding box center [516, 396] width 244 height 25
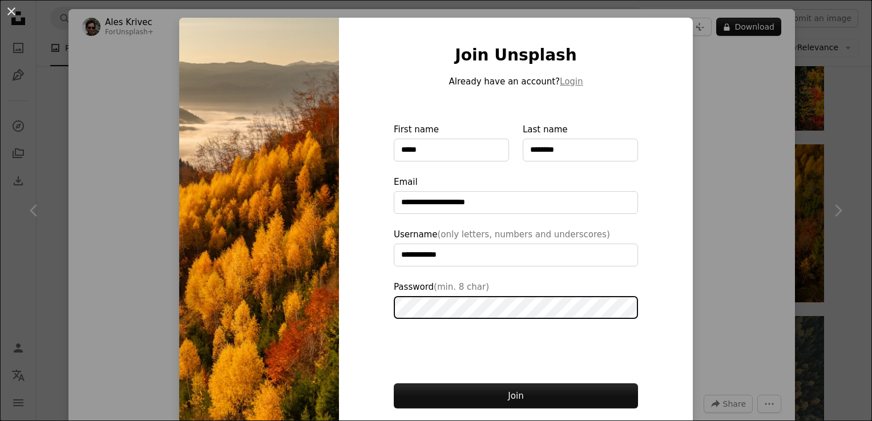
click at [394, 384] on button "Join" at bounding box center [516, 396] width 244 height 25
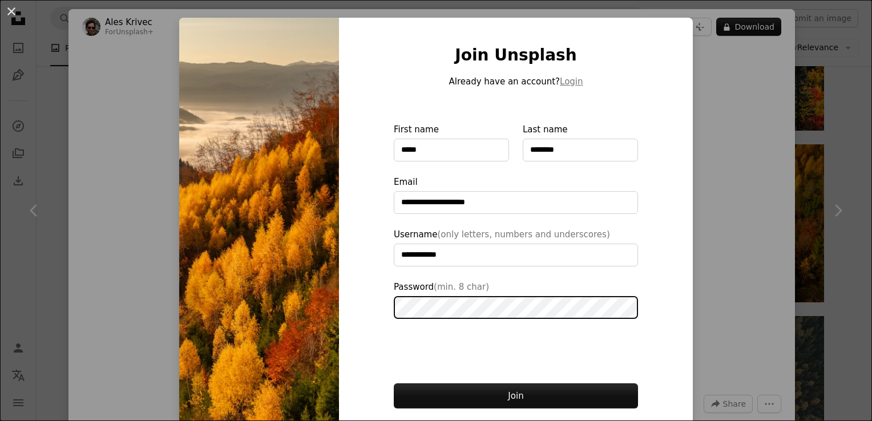
click at [394, 384] on button "Join" at bounding box center [516, 396] width 244 height 25
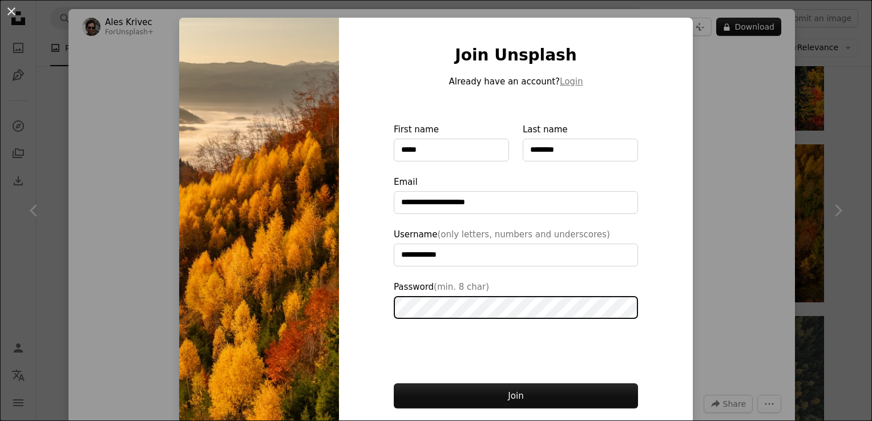
click at [394, 384] on button "Join" at bounding box center [516, 396] width 244 height 25
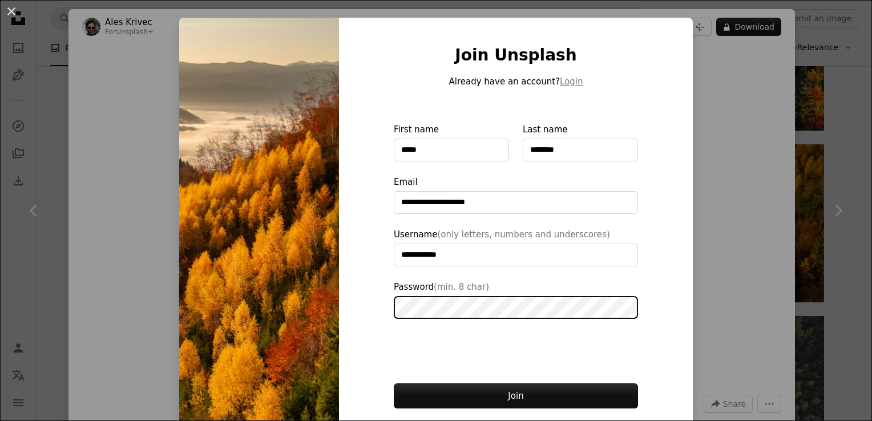
click at [394, 384] on button "Join" at bounding box center [516, 396] width 244 height 25
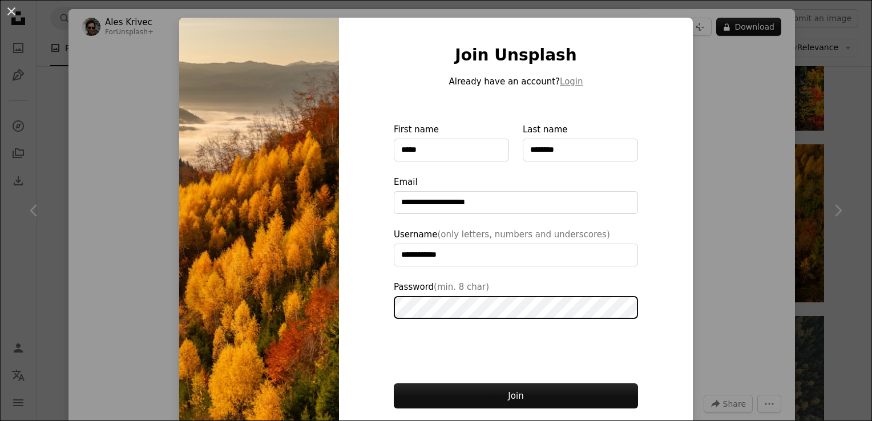
click at [394, 384] on button "Join" at bounding box center [516, 396] width 244 height 25
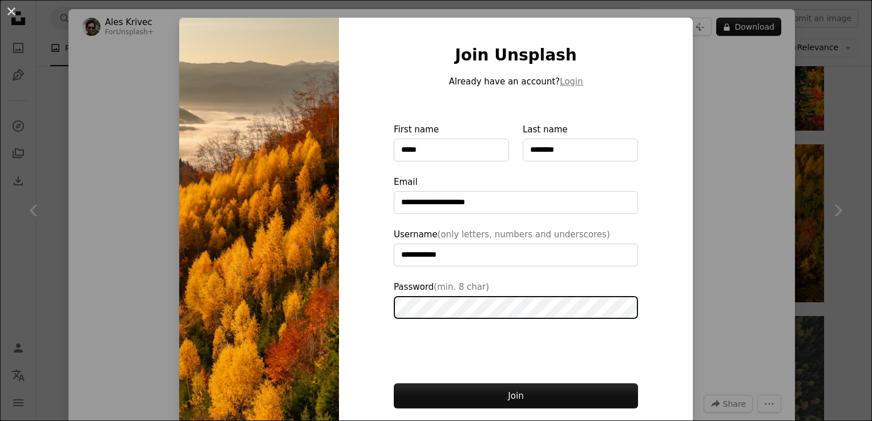
click at [394, 384] on button "Join" at bounding box center [516, 396] width 244 height 25
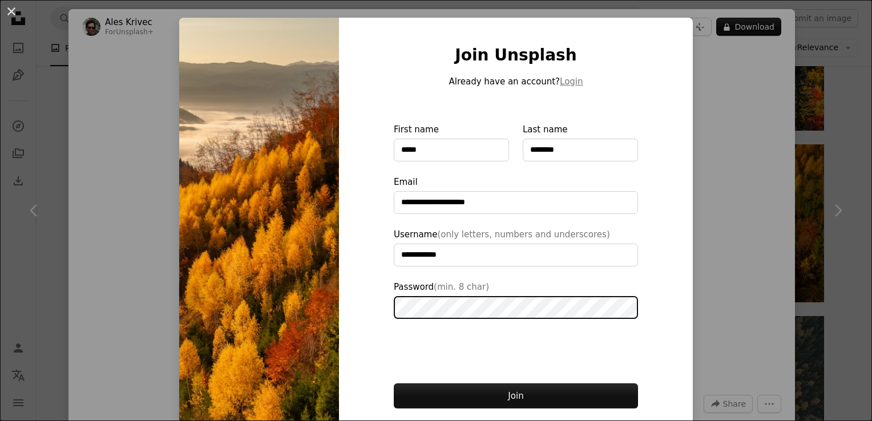
click at [394, 384] on button "Join" at bounding box center [516, 396] width 244 height 25
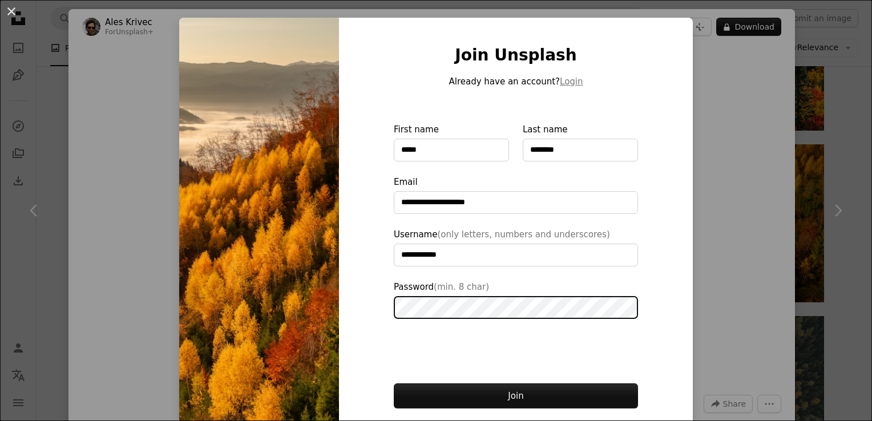
click at [394, 384] on button "Join" at bounding box center [516, 396] width 244 height 25
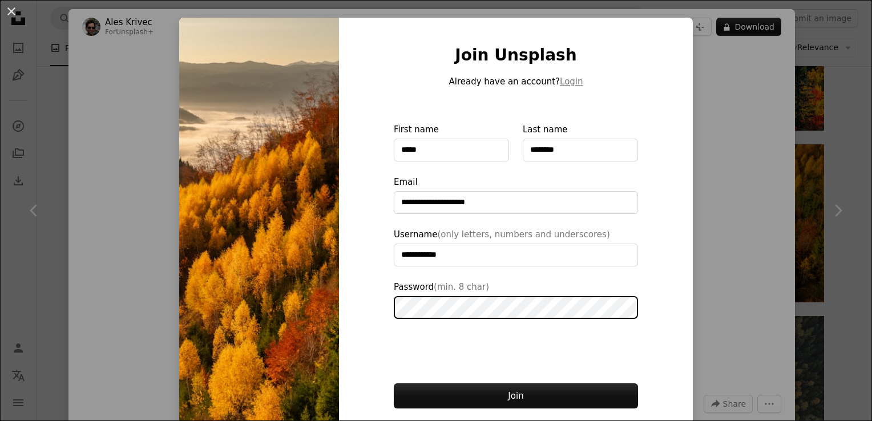
click at [394, 384] on button "Join" at bounding box center [516, 396] width 244 height 25
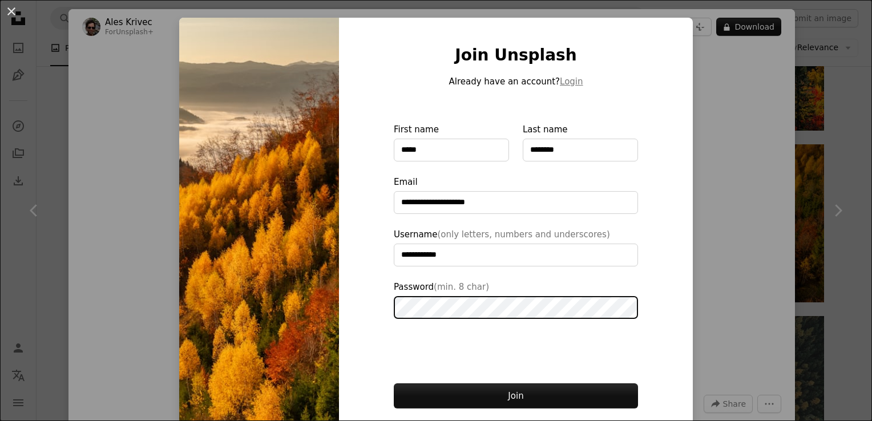
click at [394, 384] on button "Join" at bounding box center [516, 396] width 244 height 25
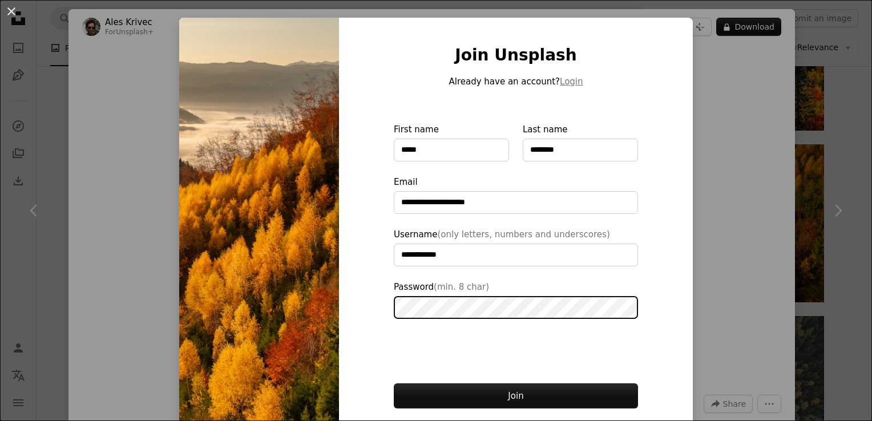
click at [394, 384] on button "Join" at bounding box center [516, 396] width 244 height 25
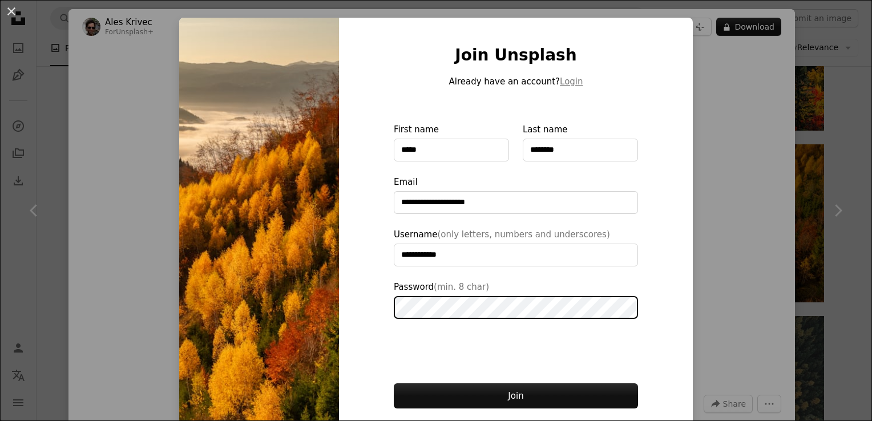
click at [394, 384] on button "Join" at bounding box center [516, 396] width 244 height 25
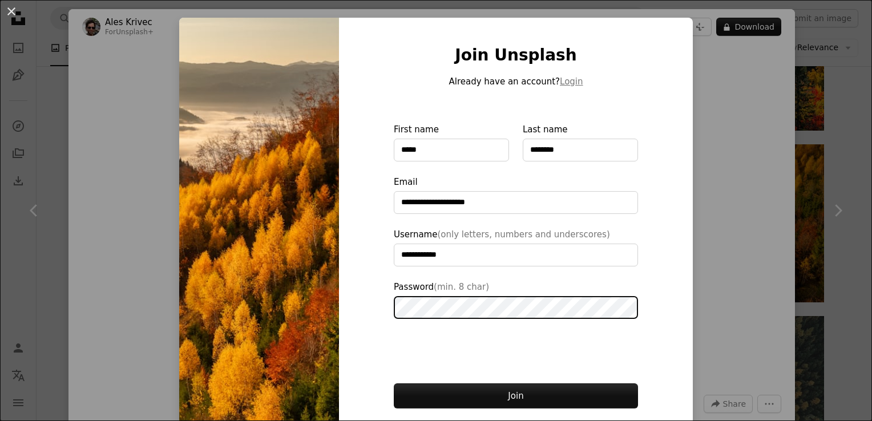
click at [394, 384] on button "Join" at bounding box center [516, 396] width 244 height 25
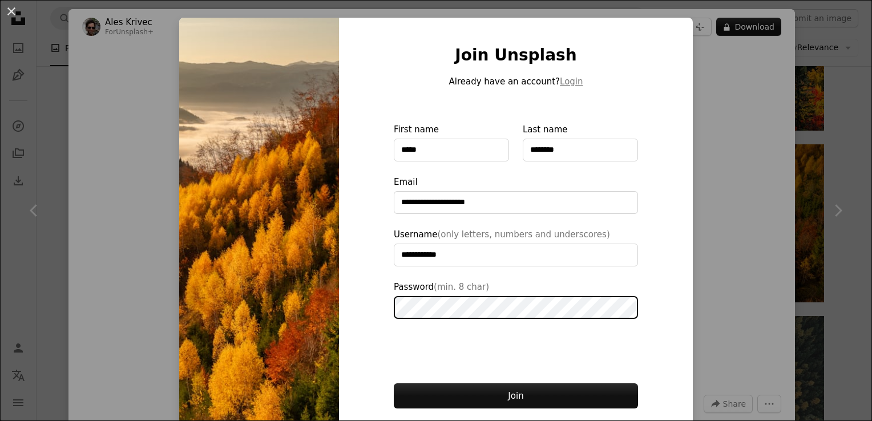
click at [394, 384] on button "Join" at bounding box center [516, 396] width 244 height 25
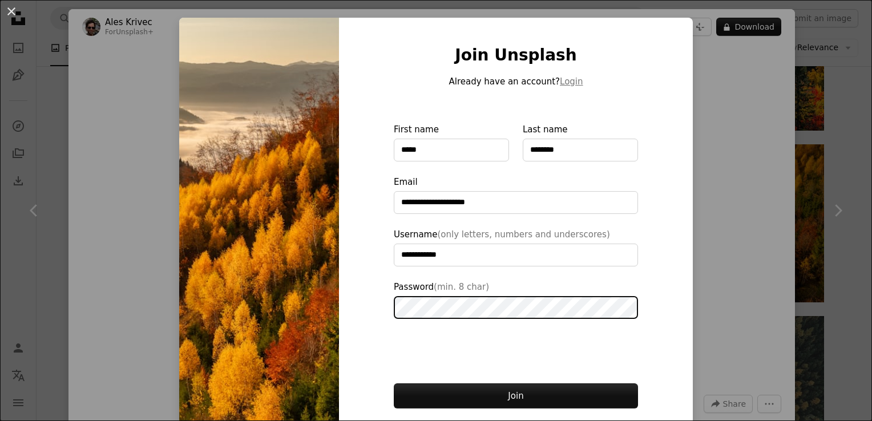
click at [394, 384] on button "Join" at bounding box center [516, 396] width 244 height 25
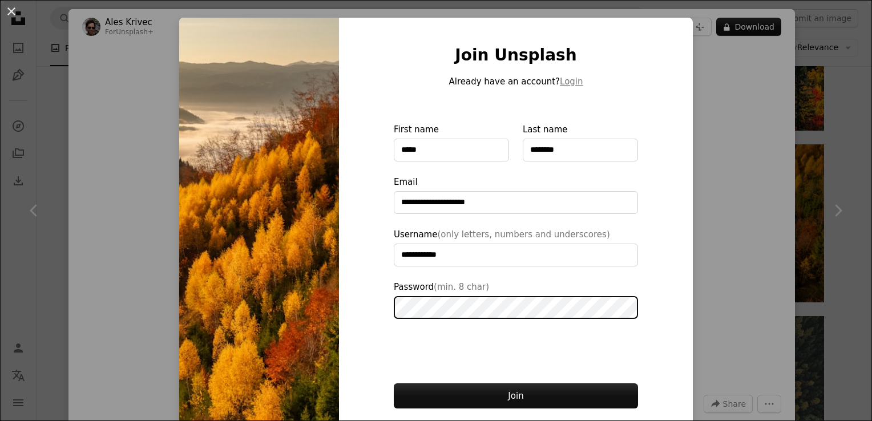
click at [394, 384] on button "Join" at bounding box center [516, 396] width 244 height 25
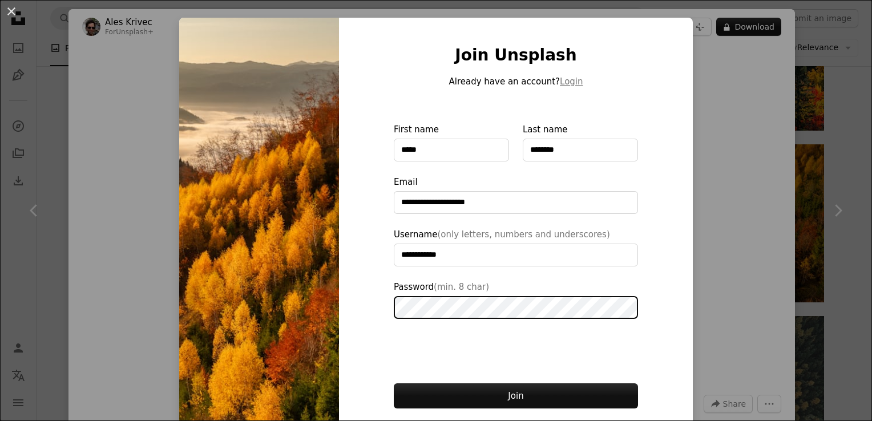
click at [394, 384] on button "Join" at bounding box center [516, 396] width 244 height 25
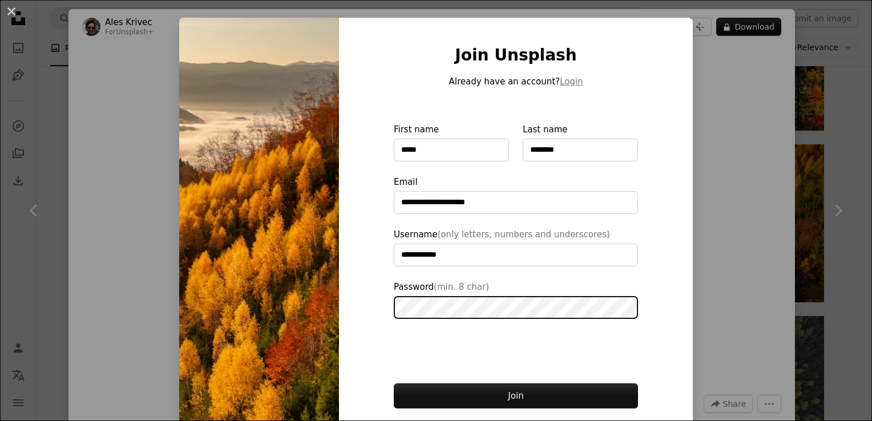
click at [394, 384] on button "Join" at bounding box center [516, 396] width 244 height 25
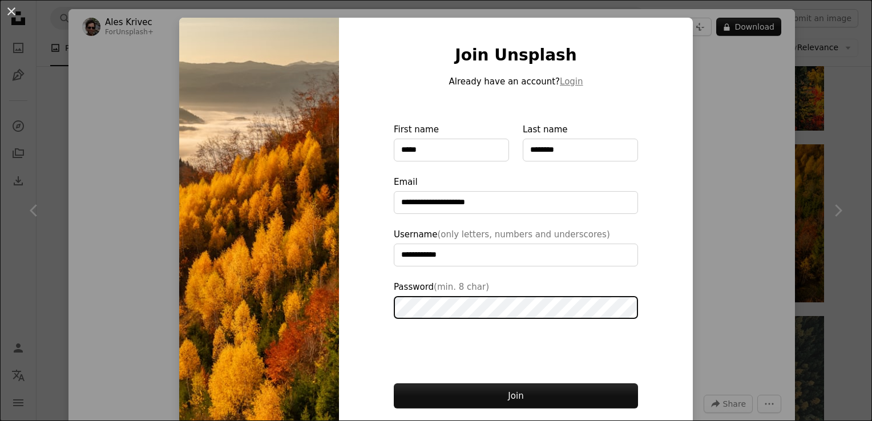
click at [394, 384] on button "Join" at bounding box center [516, 396] width 244 height 25
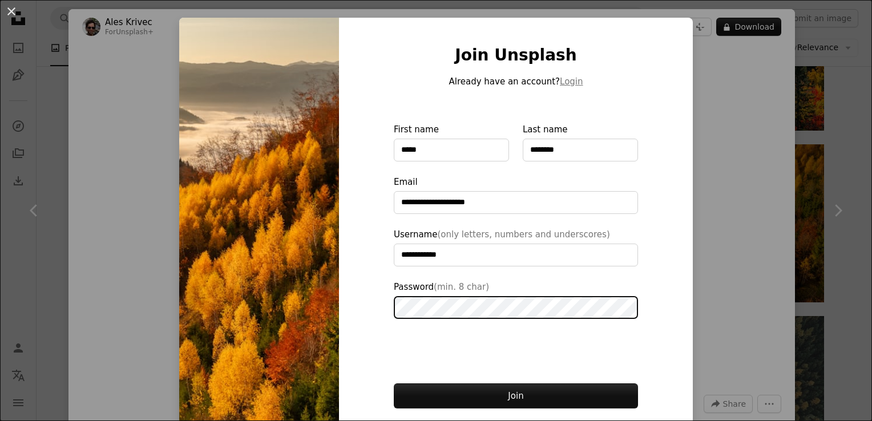
click at [394, 384] on button "Join" at bounding box center [516, 396] width 244 height 25
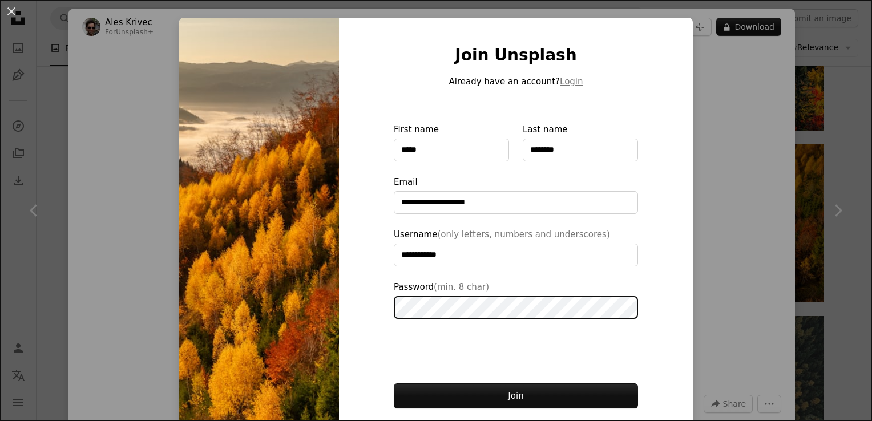
click at [394, 384] on button "Join" at bounding box center [516, 396] width 244 height 25
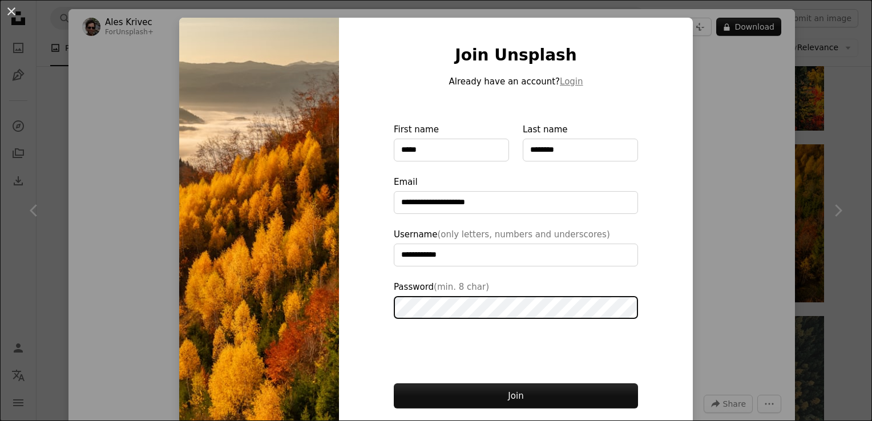
click at [394, 384] on button "Join" at bounding box center [516, 396] width 244 height 25
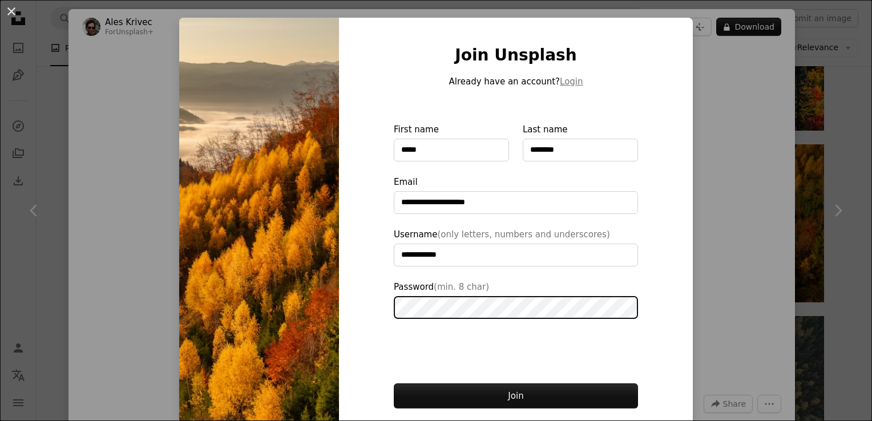
click at [394, 384] on button "Join" at bounding box center [516, 396] width 244 height 25
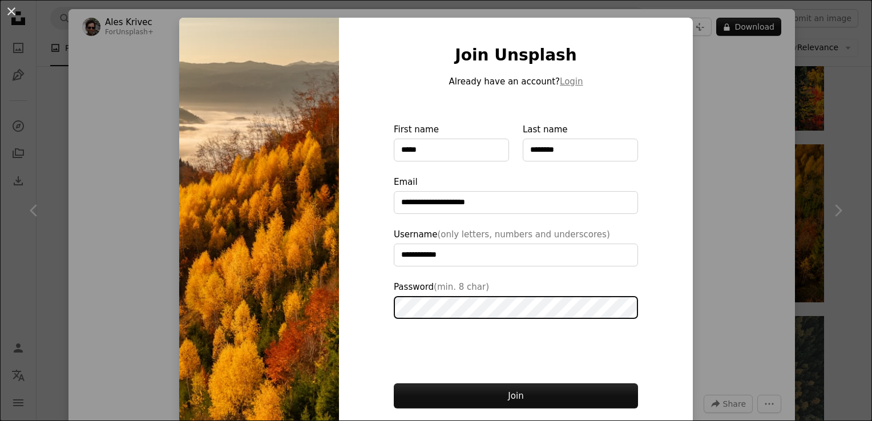
click at [394, 384] on button "Join" at bounding box center [516, 396] width 244 height 25
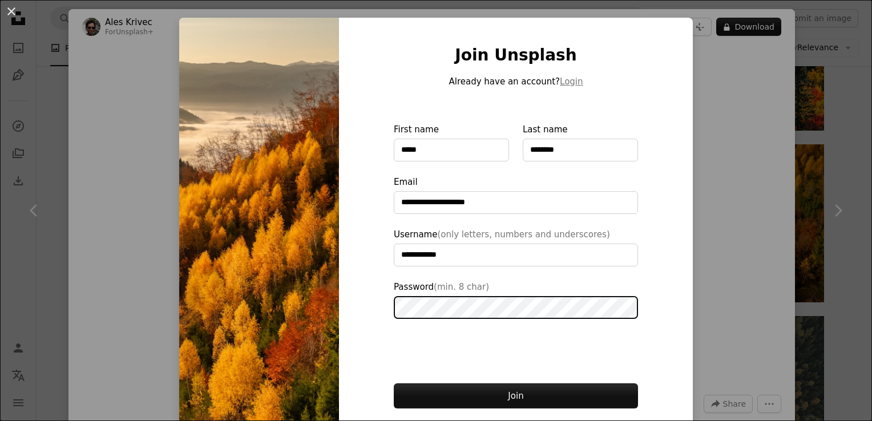
click at [394, 384] on button "Join" at bounding box center [516, 396] width 244 height 25
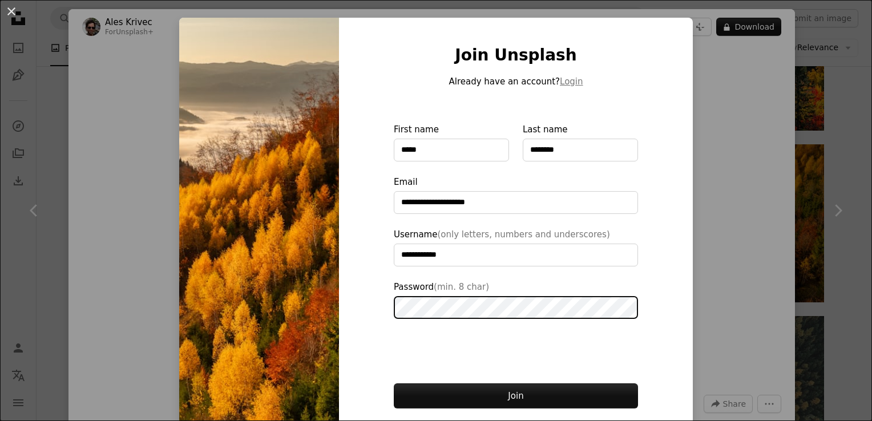
click at [394, 384] on button "Join" at bounding box center [516, 396] width 244 height 25
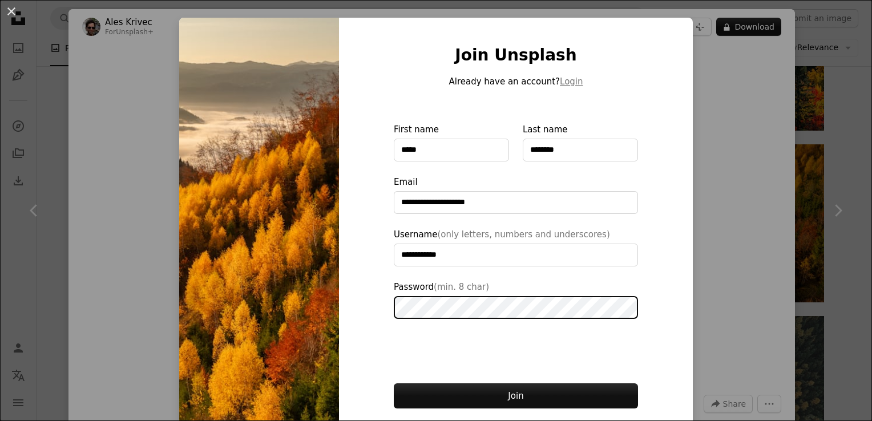
click at [394, 384] on button "Join" at bounding box center [516, 396] width 244 height 25
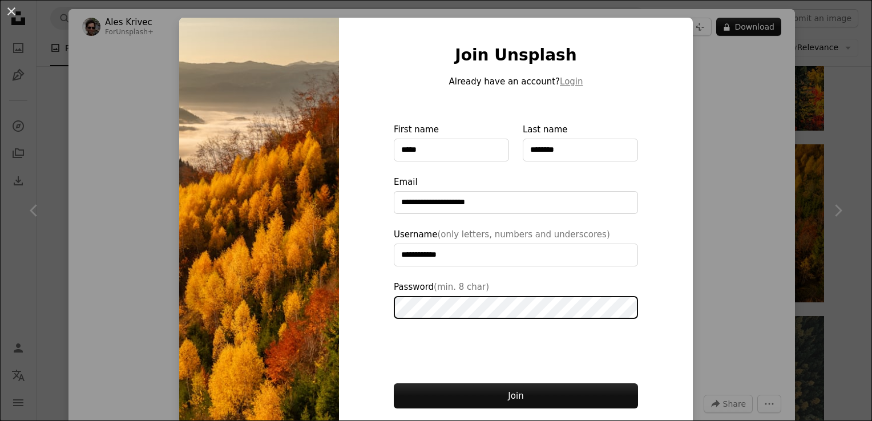
click at [394, 384] on button "Join" at bounding box center [516, 396] width 244 height 25
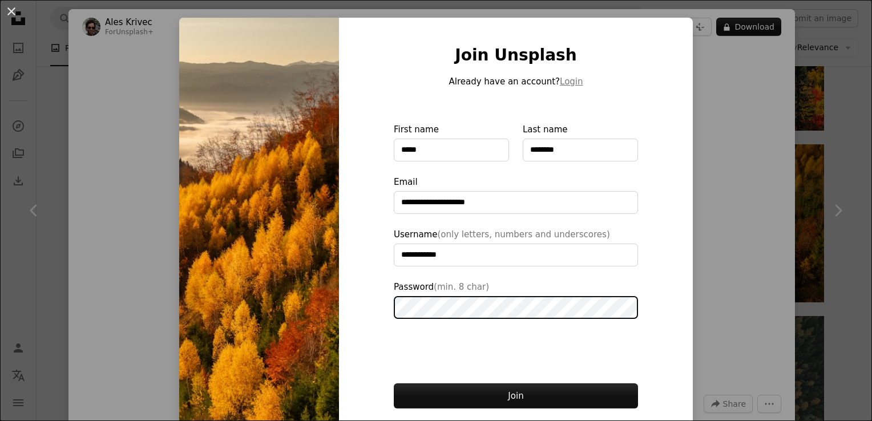
click at [394, 384] on button "Join" at bounding box center [516, 396] width 244 height 25
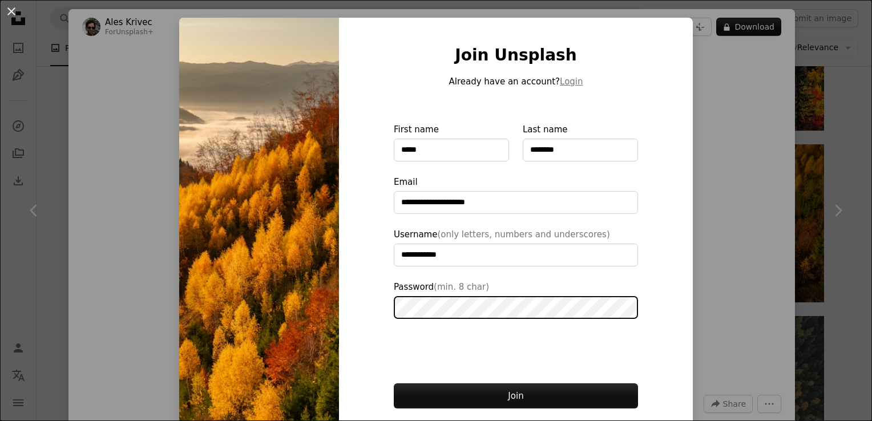
click at [394, 384] on button "Join" at bounding box center [516, 396] width 244 height 25
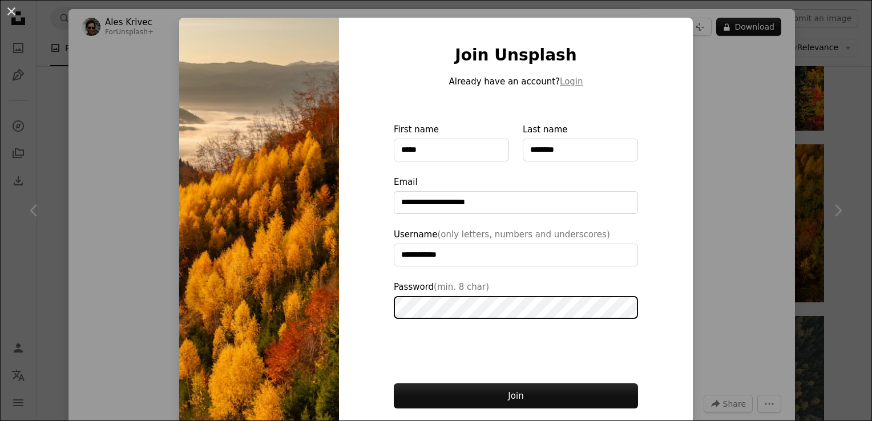
click at [394, 384] on button "Join" at bounding box center [516, 396] width 244 height 25
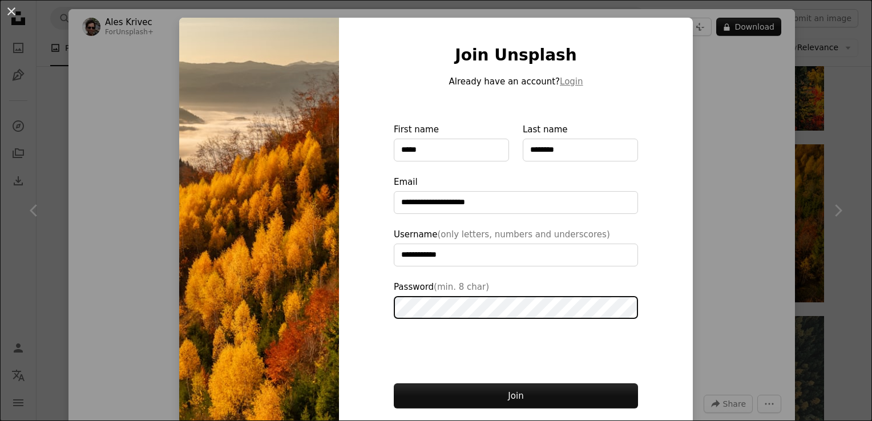
click at [394, 384] on button "Join" at bounding box center [516, 396] width 244 height 25
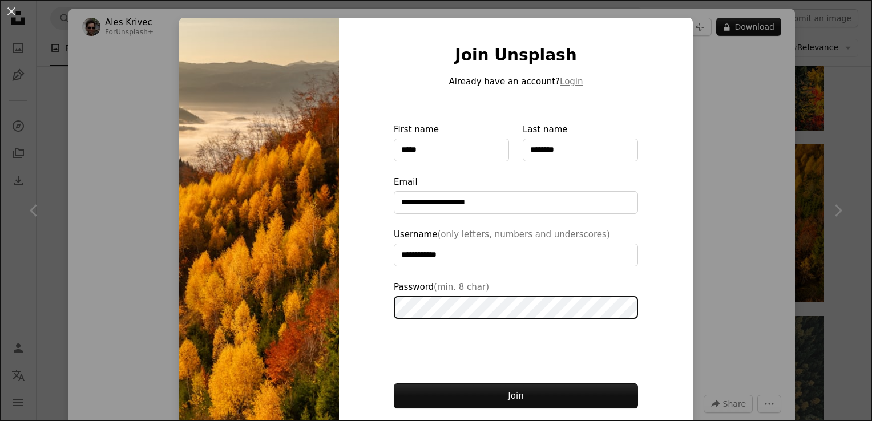
click at [394, 384] on button "Join" at bounding box center [516, 396] width 244 height 25
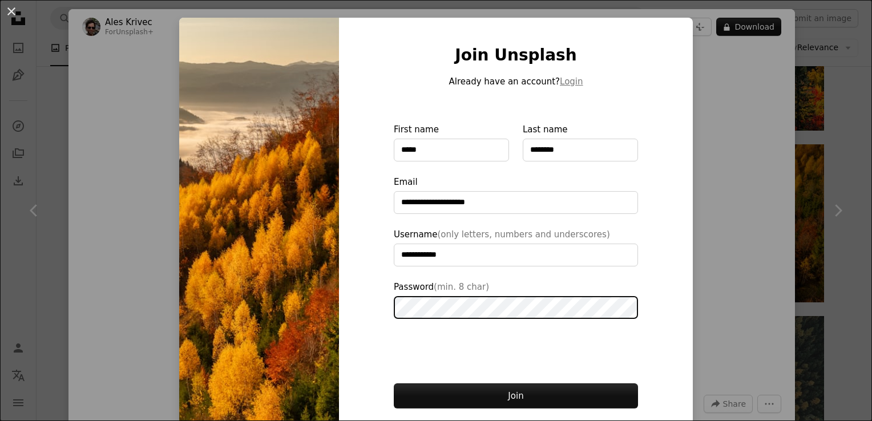
click at [394, 384] on button "Join" at bounding box center [516, 396] width 244 height 25
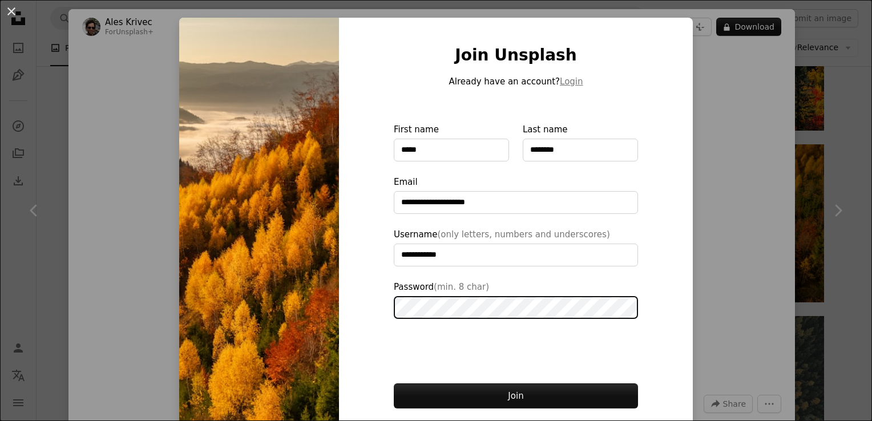
click at [394, 384] on button "Join" at bounding box center [516, 396] width 244 height 25
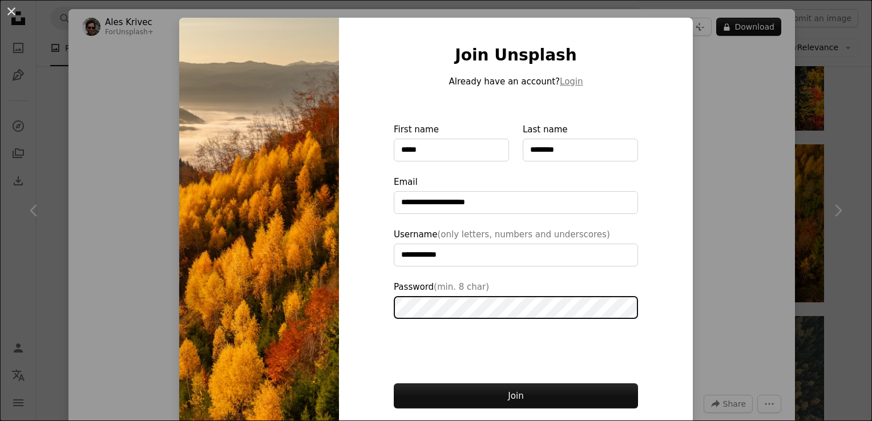
click at [394, 384] on button "Join" at bounding box center [516, 396] width 244 height 25
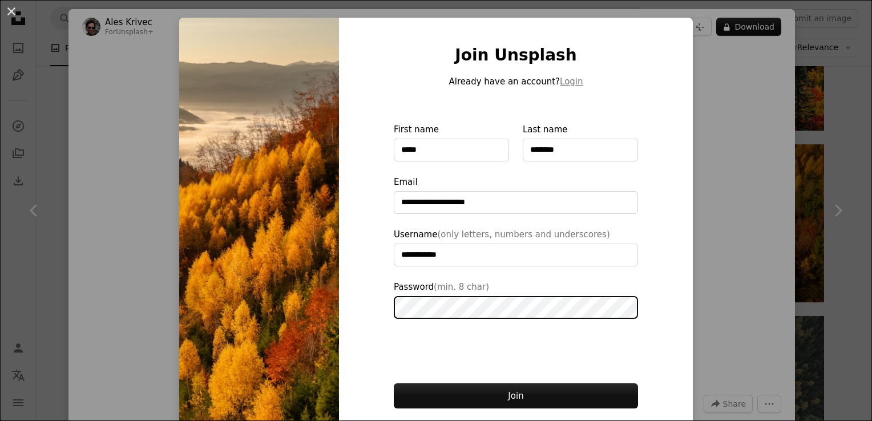
click at [394, 384] on button "Join" at bounding box center [516, 396] width 244 height 25
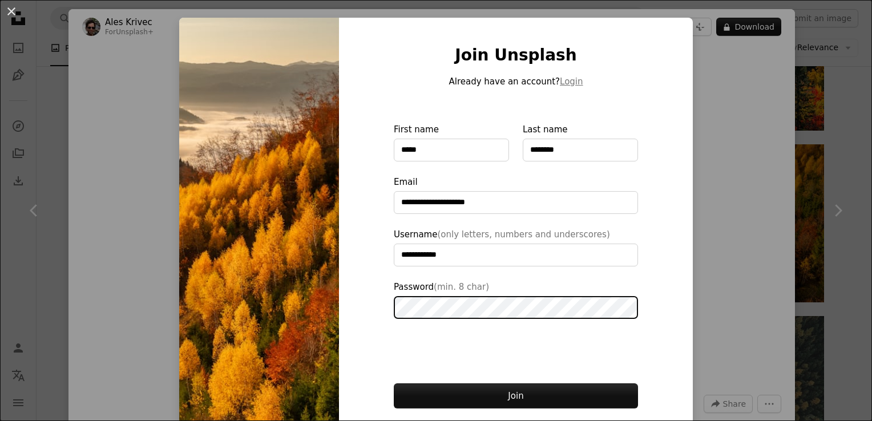
click at [394, 384] on button "Join" at bounding box center [516, 396] width 244 height 25
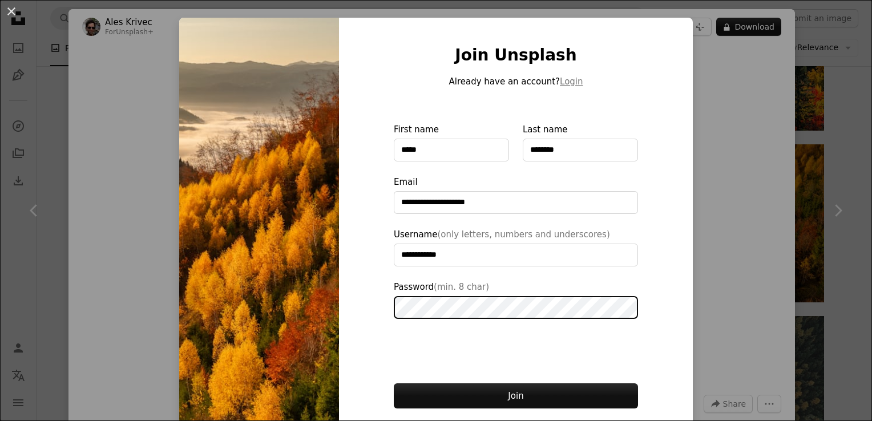
click at [394, 384] on button "Join" at bounding box center [516, 396] width 244 height 25
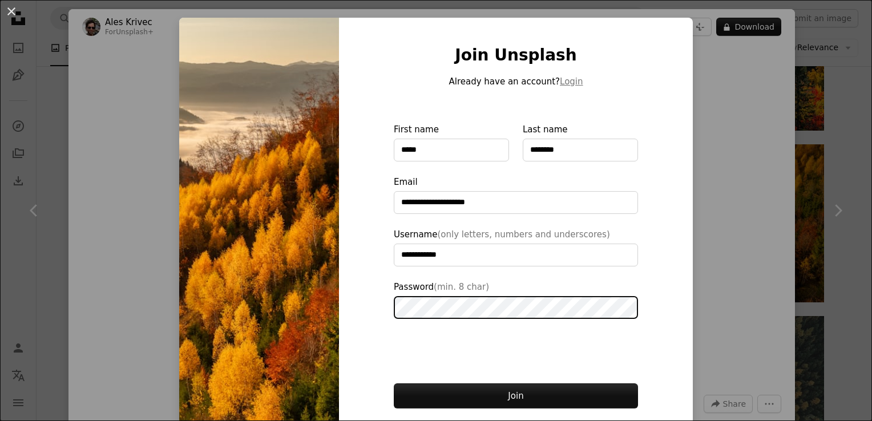
click at [394, 384] on button "Join" at bounding box center [516, 396] width 244 height 25
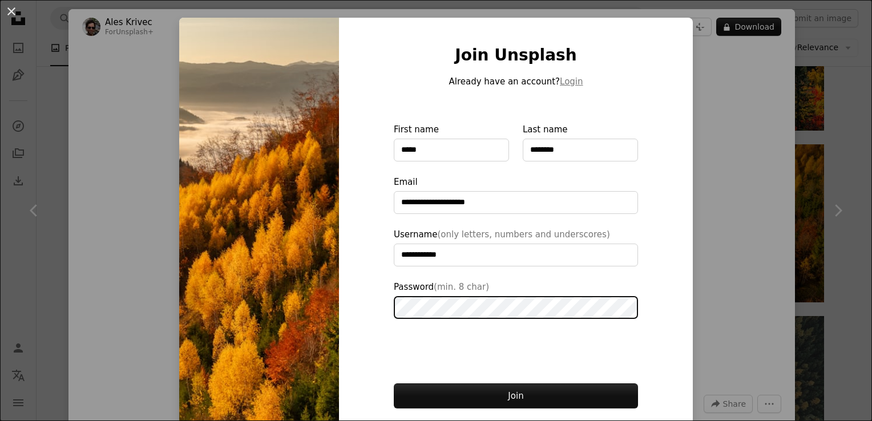
click at [394, 384] on button "Join" at bounding box center [516, 396] width 244 height 25
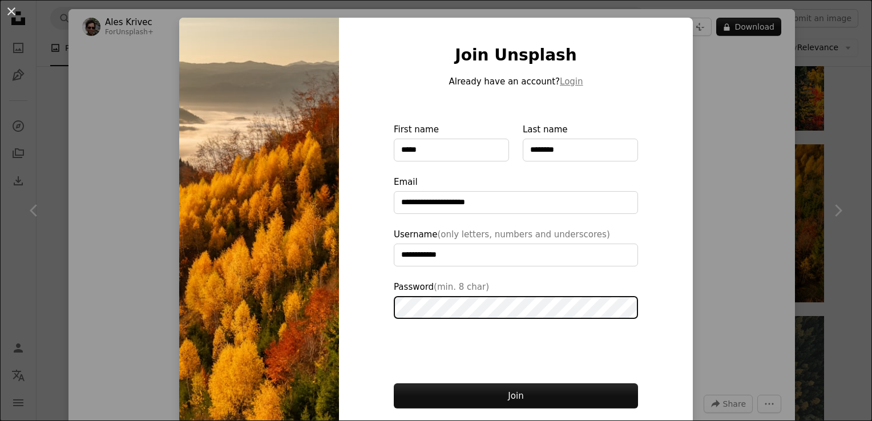
click at [394, 384] on button "Join" at bounding box center [516, 396] width 244 height 25
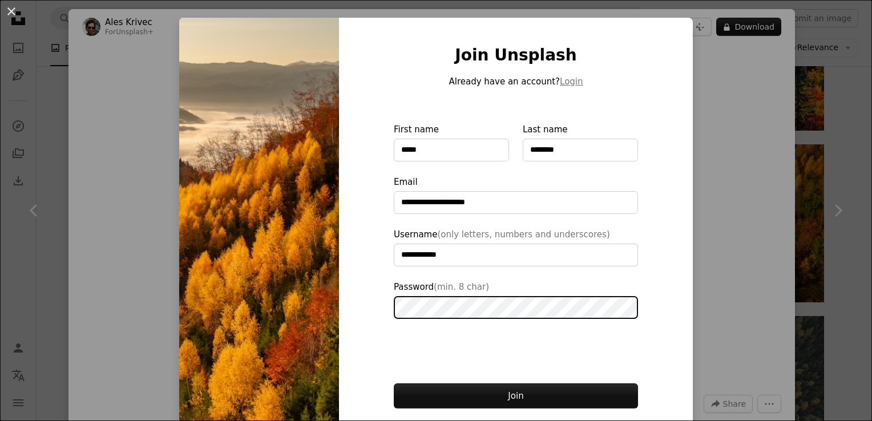
click at [394, 384] on button "Join" at bounding box center [516, 396] width 244 height 25
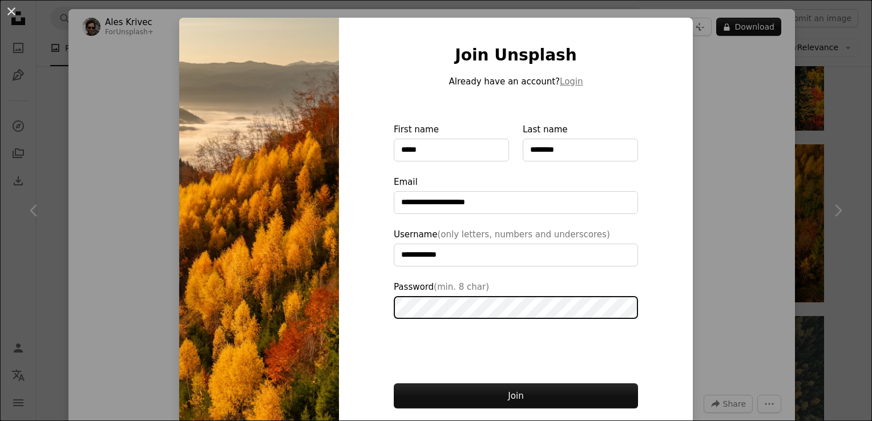
click at [394, 384] on button "Join" at bounding box center [516, 396] width 244 height 25
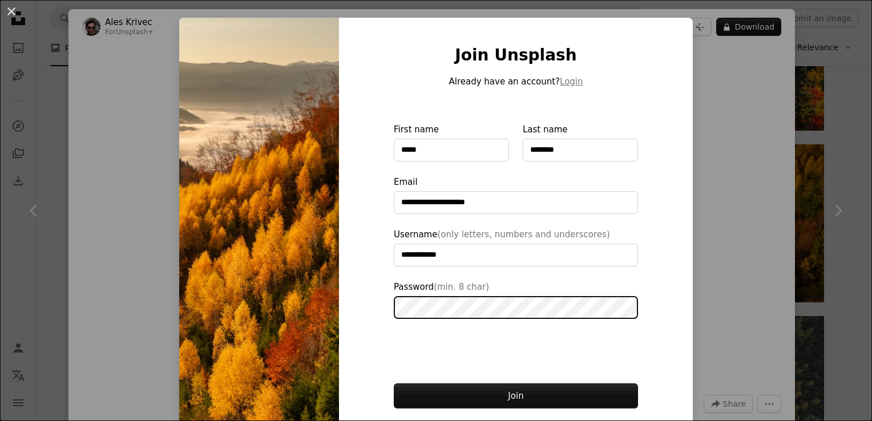
click at [394, 384] on button "Join" at bounding box center [516, 396] width 244 height 25
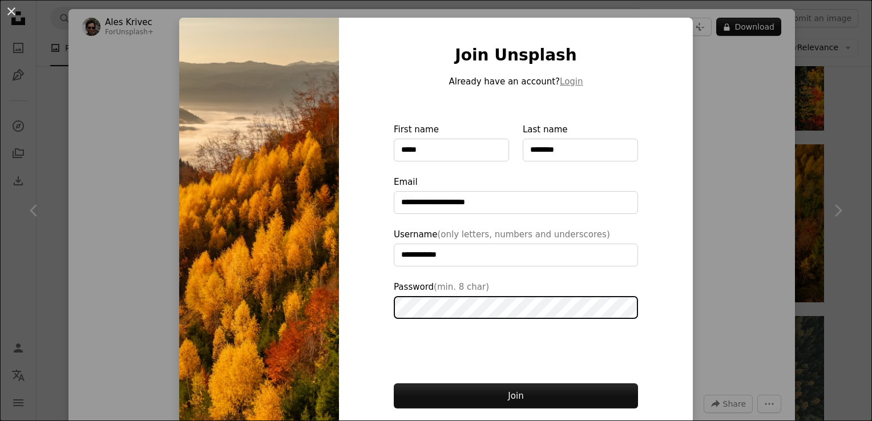
click at [394, 384] on button "Join" at bounding box center [516, 396] width 244 height 25
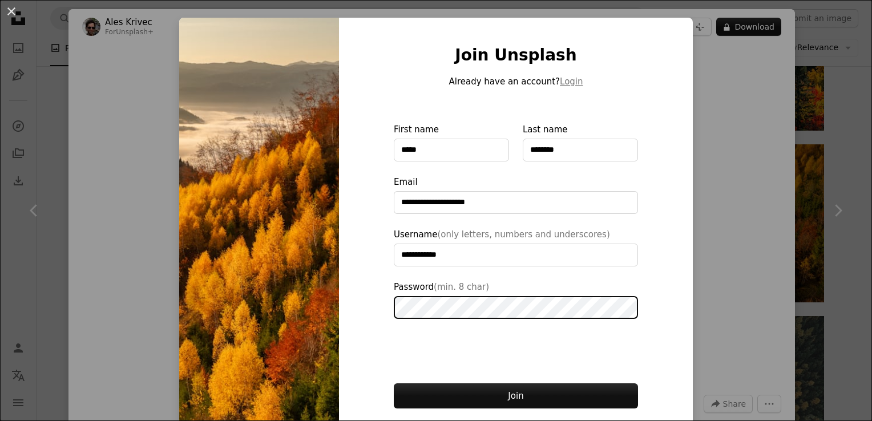
click at [394, 384] on button "Join" at bounding box center [516, 396] width 244 height 25
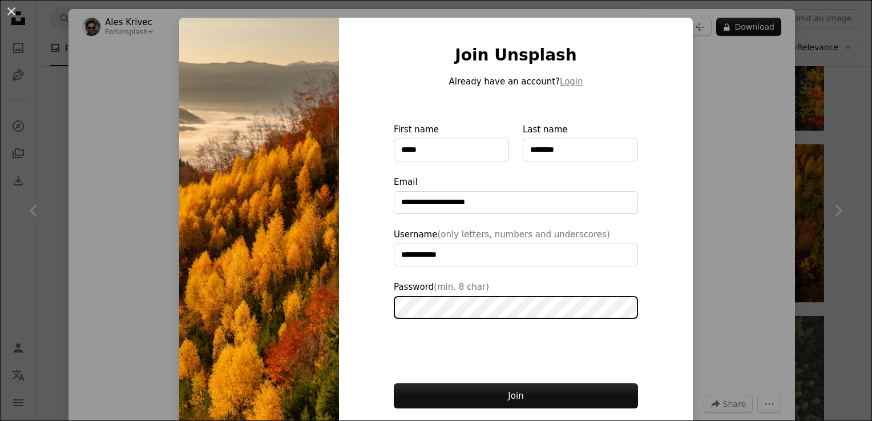
click at [394, 384] on button "Join" at bounding box center [516, 396] width 244 height 25
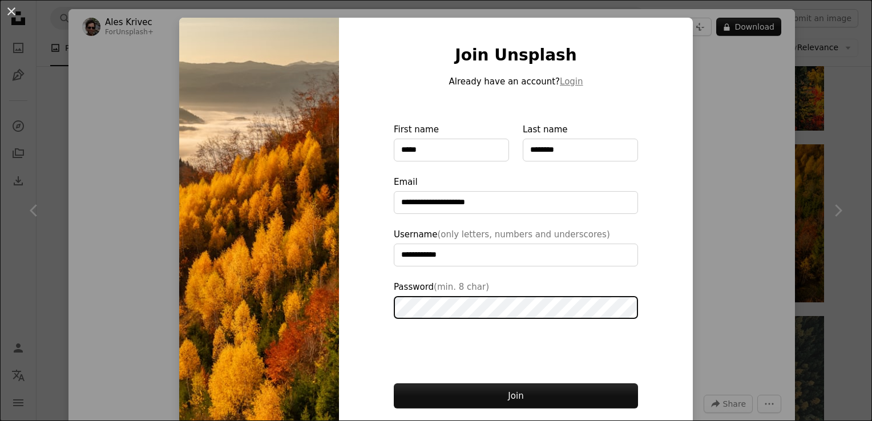
click at [394, 384] on button "Join" at bounding box center [516, 396] width 244 height 25
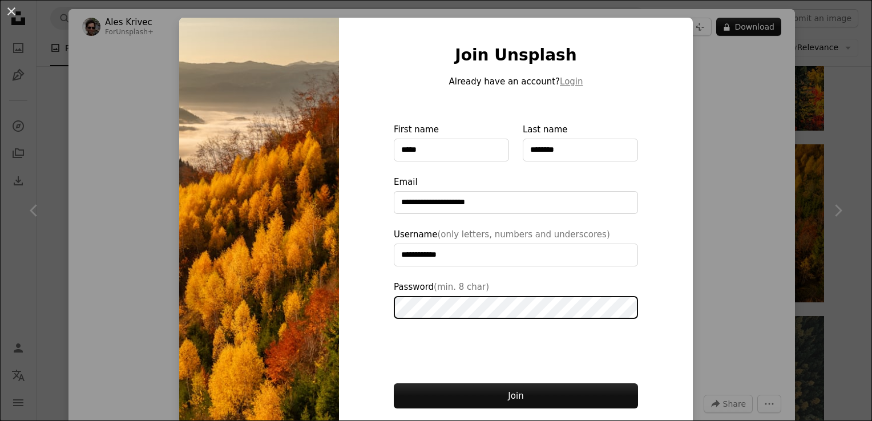
click at [394, 384] on button "Join" at bounding box center [516, 396] width 244 height 25
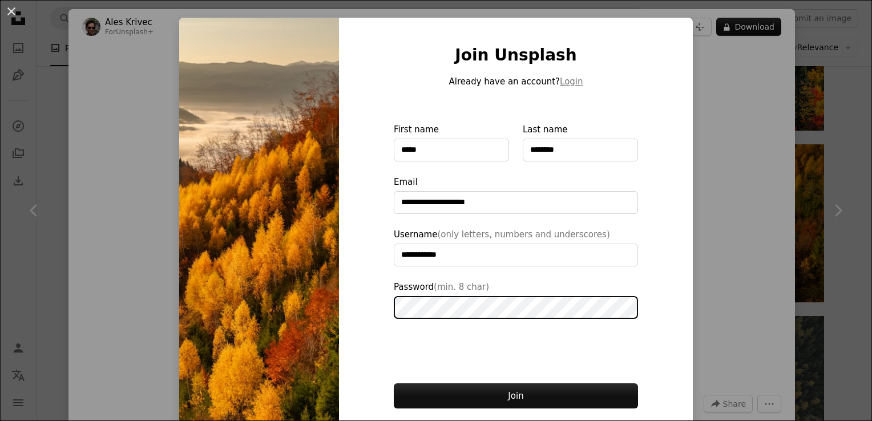
click at [394, 384] on button "Join" at bounding box center [516, 396] width 244 height 25
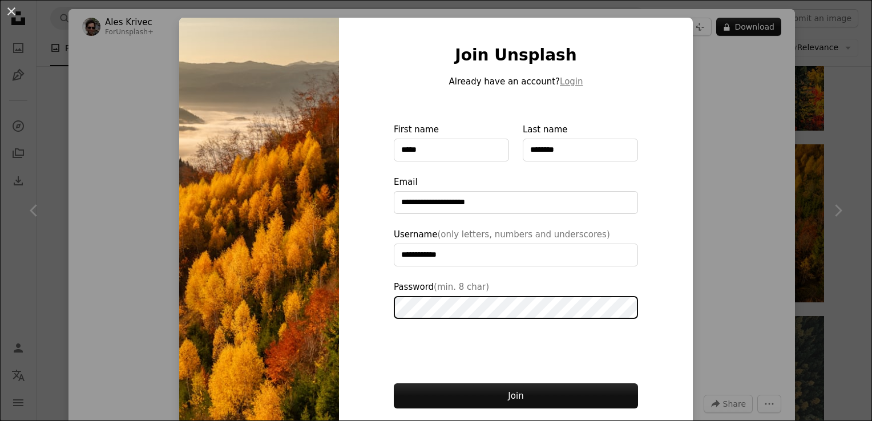
click at [394, 384] on button "Join" at bounding box center [516, 396] width 244 height 25
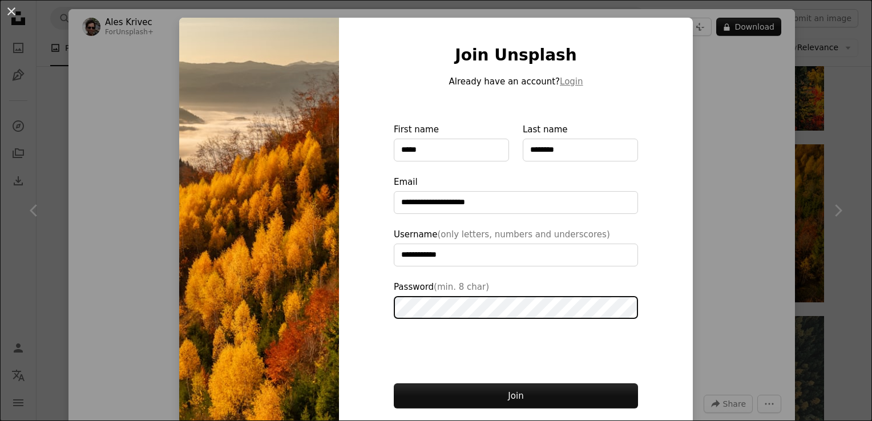
click at [394, 384] on button "Join" at bounding box center [516, 396] width 244 height 25
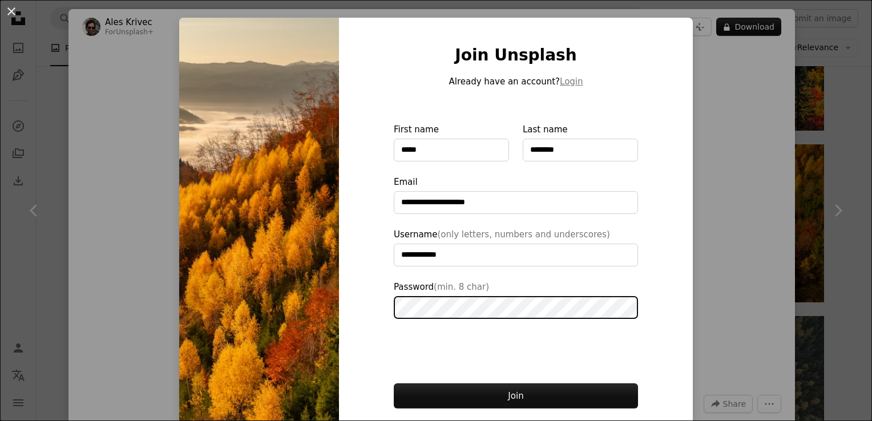
click at [394, 384] on button "Join" at bounding box center [516, 396] width 244 height 25
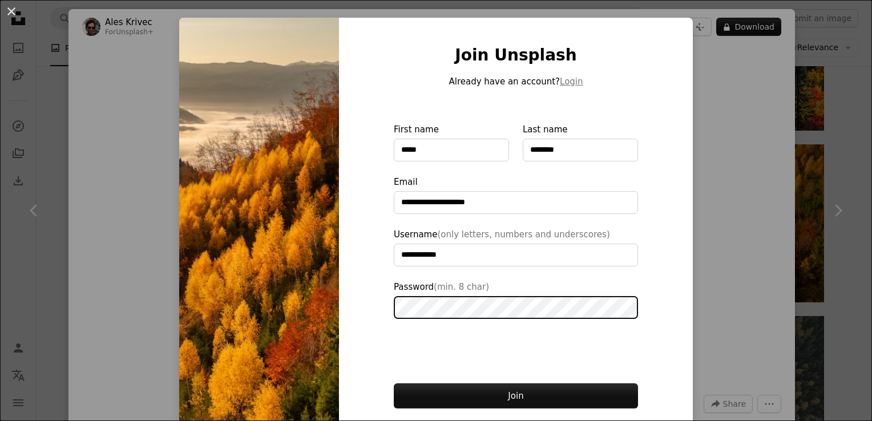
click at [394, 384] on button "Join" at bounding box center [516, 396] width 244 height 25
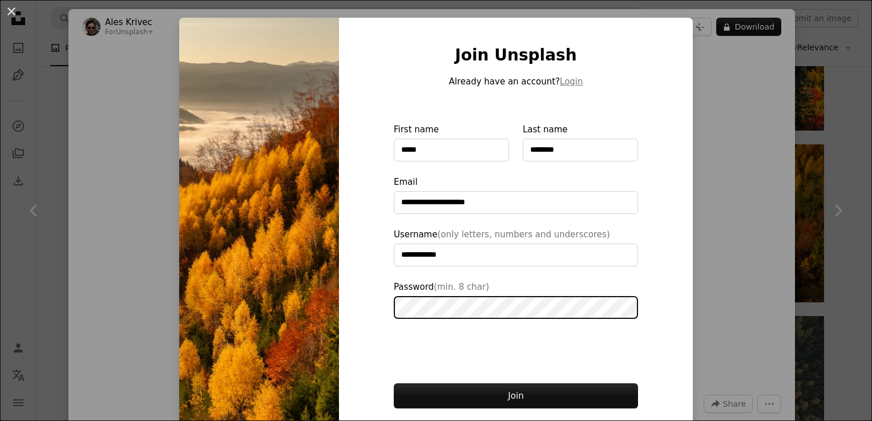
click at [394, 384] on button "Join" at bounding box center [516, 396] width 244 height 25
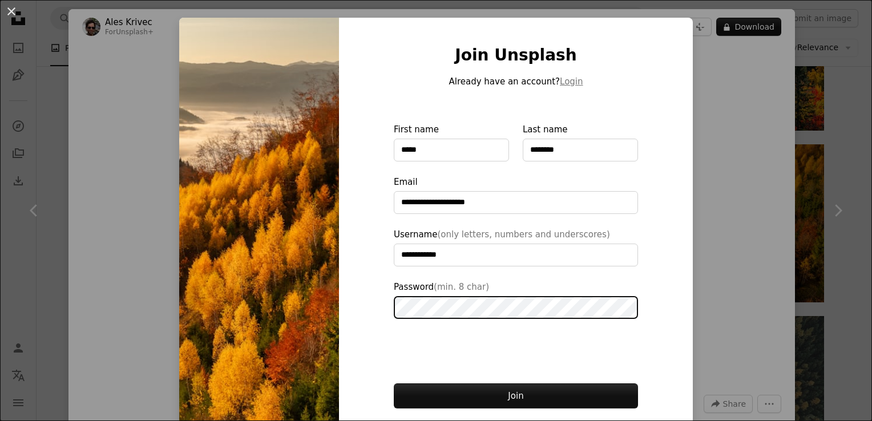
click at [394, 384] on button "Join" at bounding box center [516, 396] width 244 height 25
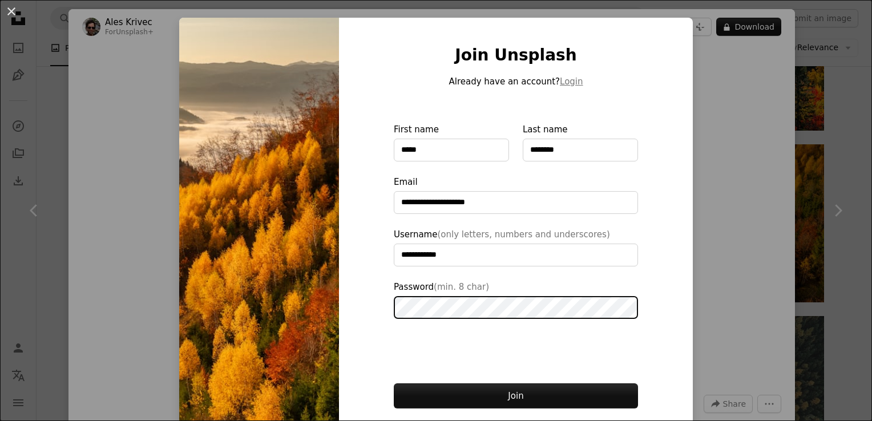
click at [394, 384] on button "Join" at bounding box center [516, 396] width 244 height 25
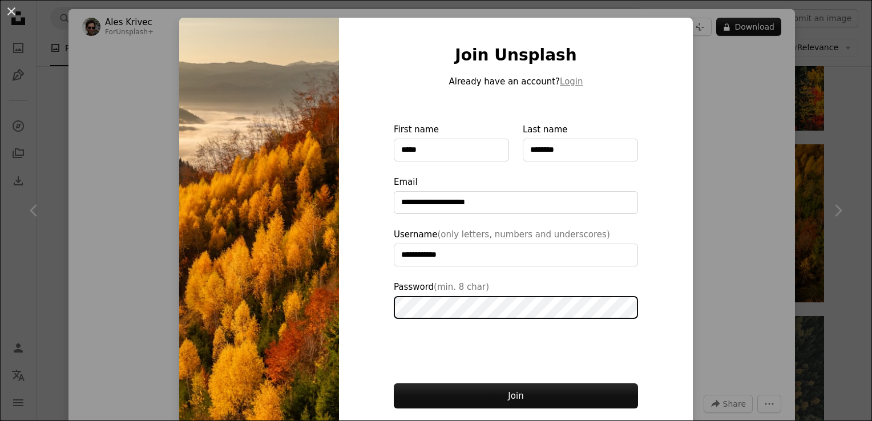
click at [394, 384] on button "Join" at bounding box center [516, 396] width 244 height 25
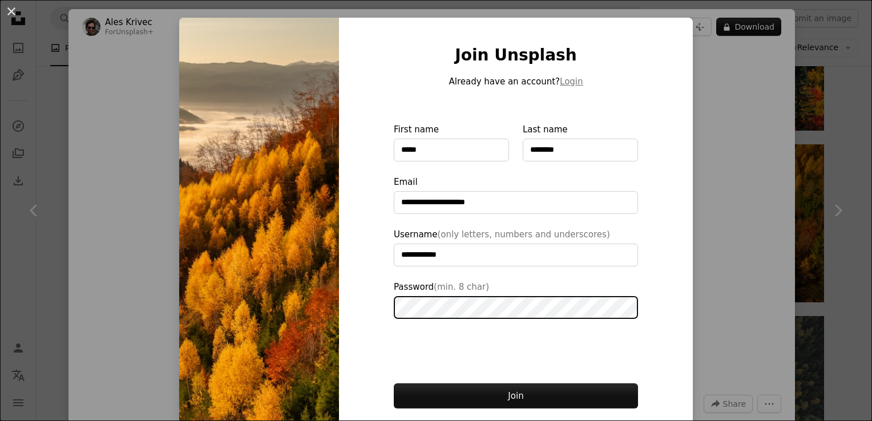
click at [394, 384] on button "Join" at bounding box center [516, 396] width 244 height 25
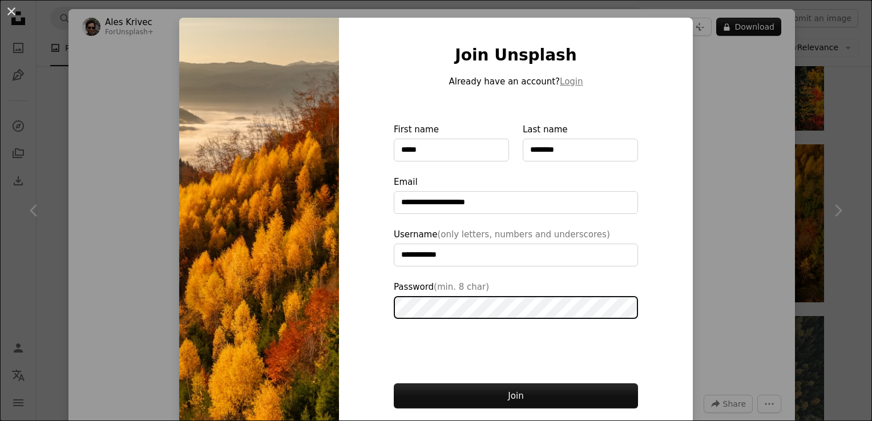
click at [394, 384] on button "Join" at bounding box center [516, 396] width 244 height 25
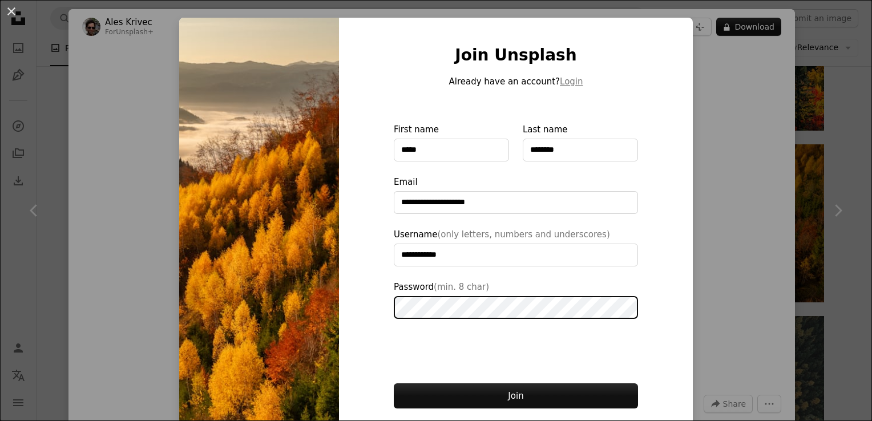
click at [394, 384] on button "Join" at bounding box center [516, 396] width 244 height 25
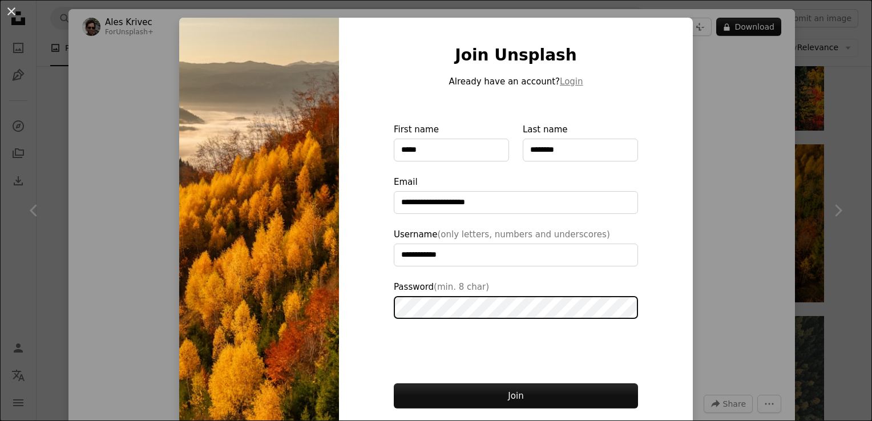
click at [394, 384] on button "Join" at bounding box center [516, 396] width 244 height 25
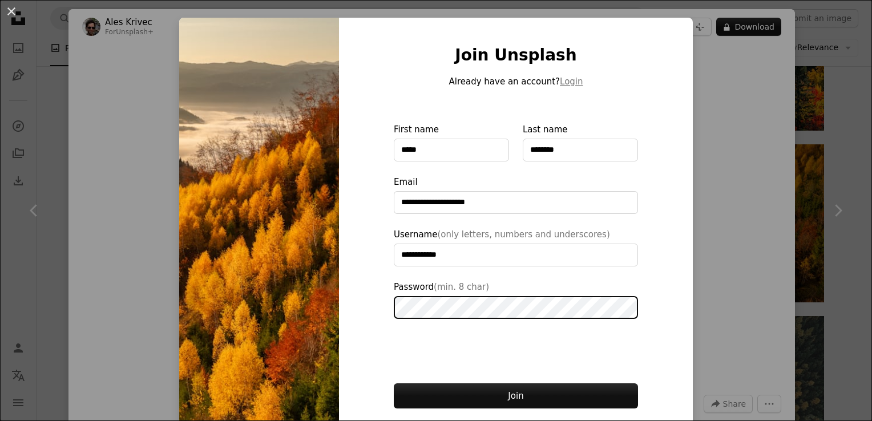
click at [394, 384] on button "Join" at bounding box center [516, 396] width 244 height 25
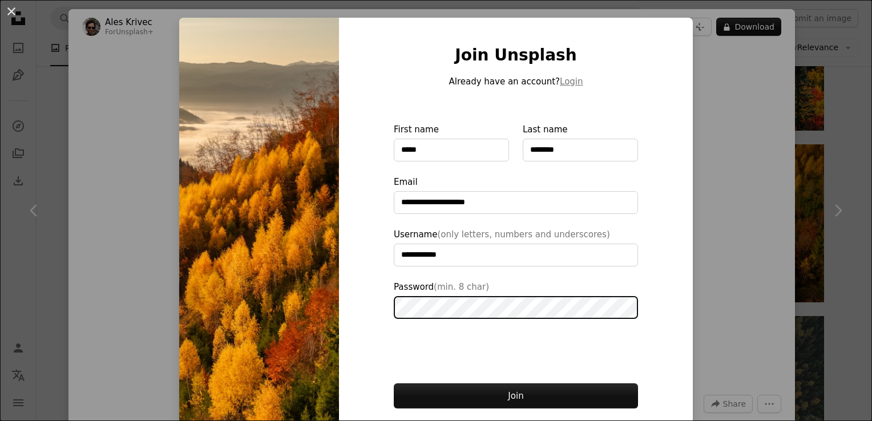
click at [394, 384] on button "Join" at bounding box center [516, 396] width 244 height 25
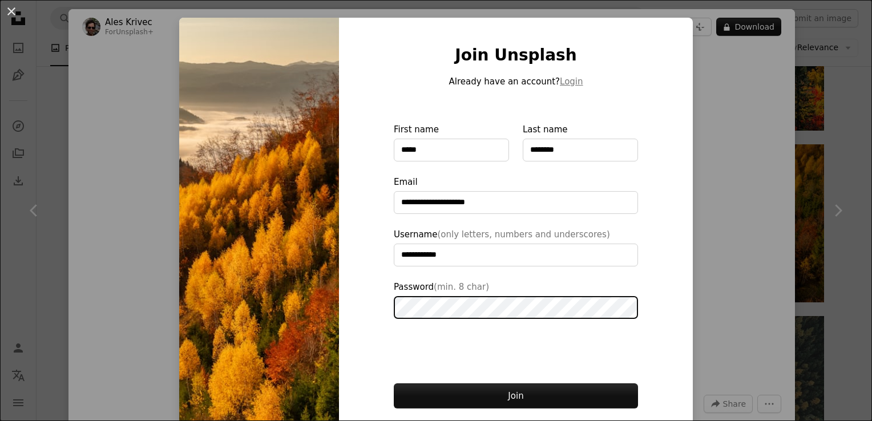
click at [394, 384] on button "Join" at bounding box center [516, 396] width 244 height 25
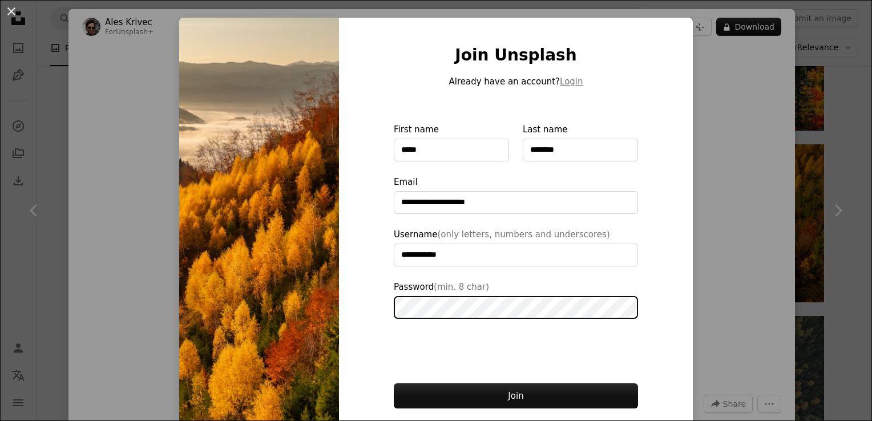
click at [394, 384] on button "Join" at bounding box center [516, 396] width 244 height 25
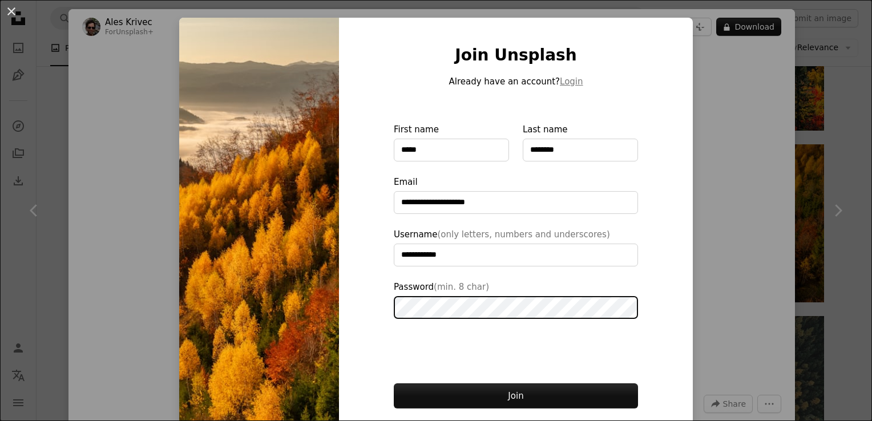
click at [394, 384] on button "Join" at bounding box center [516, 396] width 244 height 25
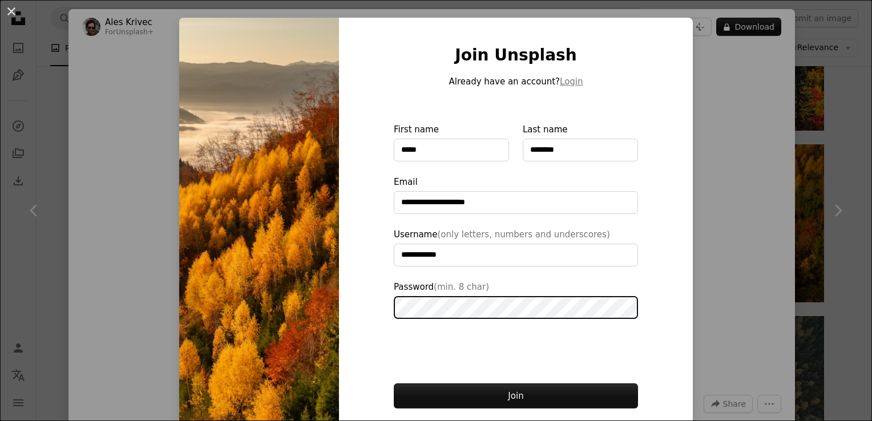
click at [394, 384] on button "Join" at bounding box center [516, 396] width 244 height 25
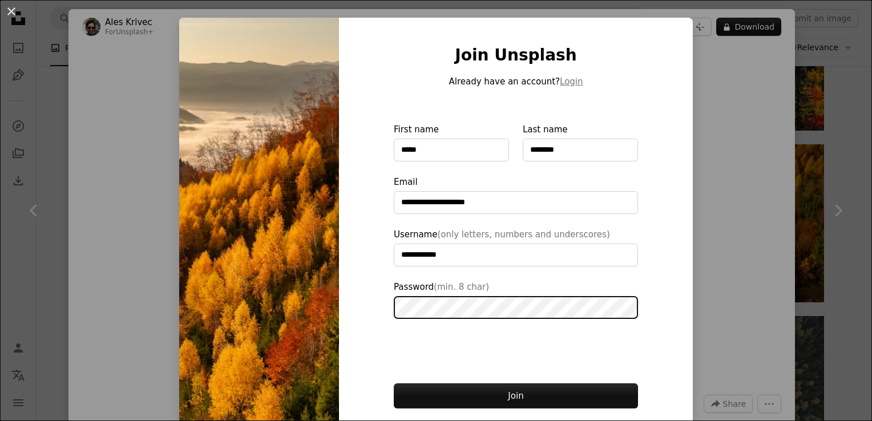
click at [394, 384] on button "Join" at bounding box center [516, 396] width 244 height 25
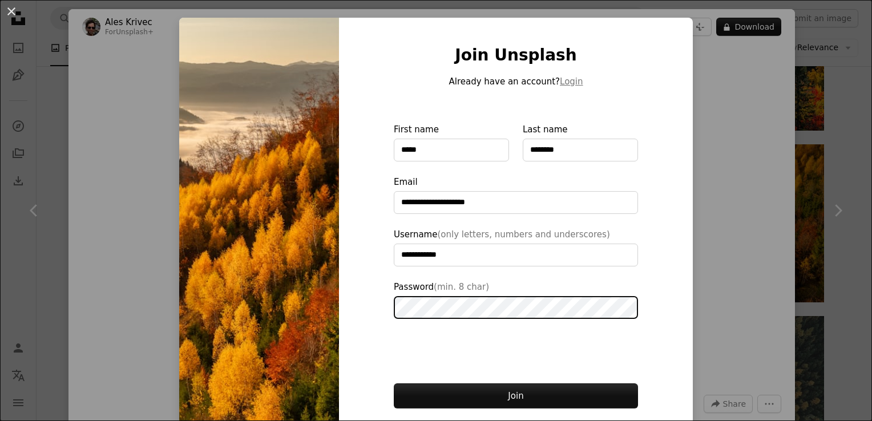
click at [394, 384] on button "Join" at bounding box center [516, 396] width 244 height 25
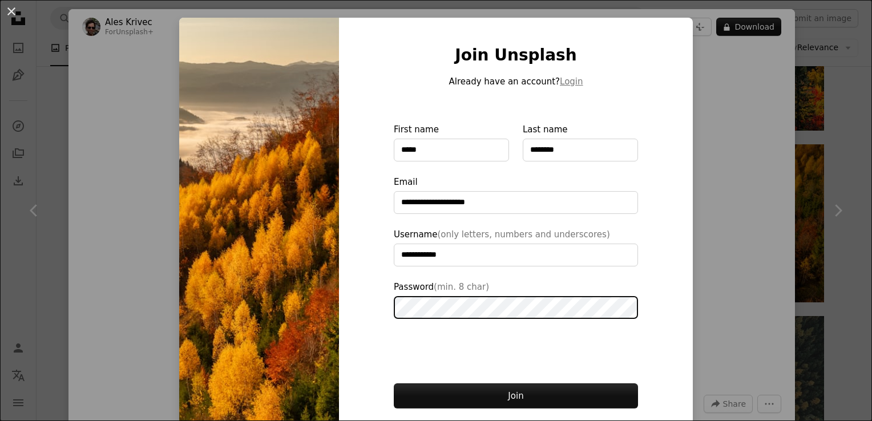
click
type input "**********"
